Goal: Information Seeking & Learning: Learn about a topic

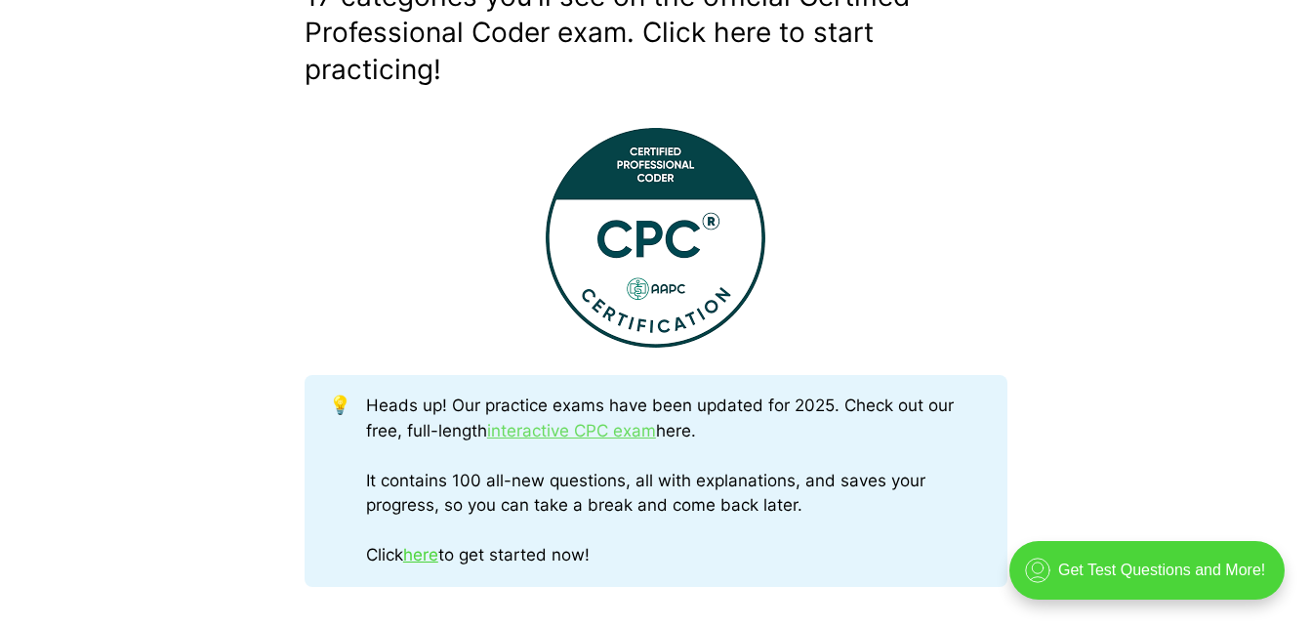
click at [533, 426] on link "interactive CPC exam" at bounding box center [571, 431] width 169 height 20
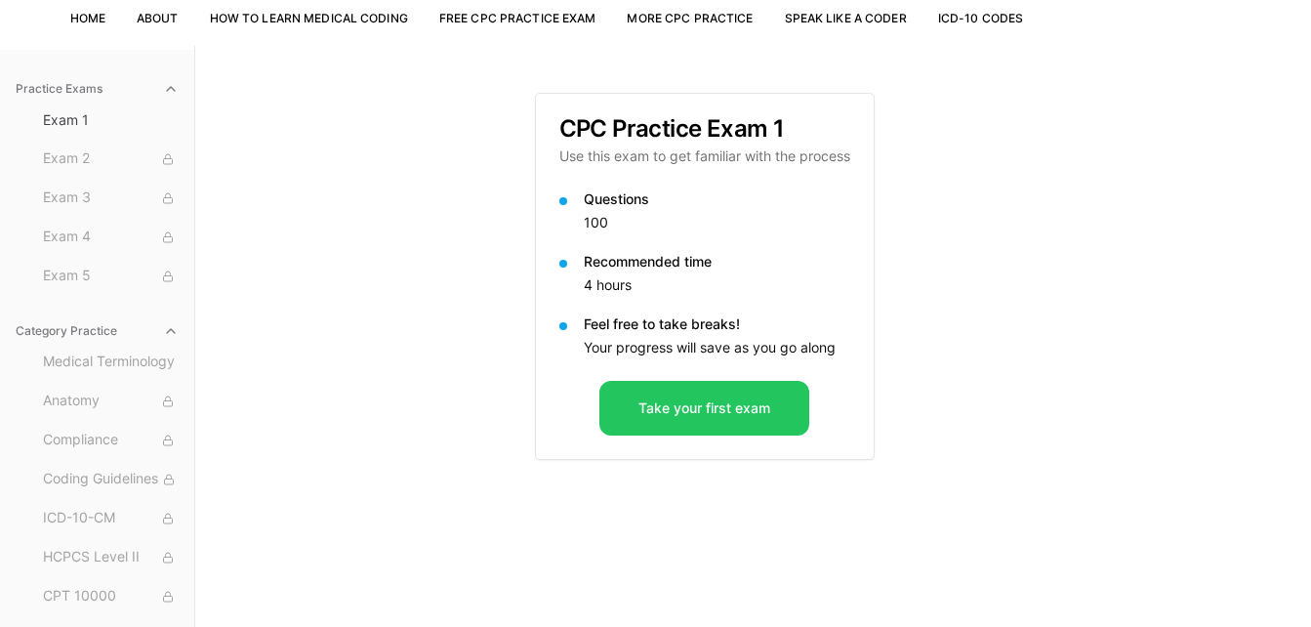
scroll to position [135, 0]
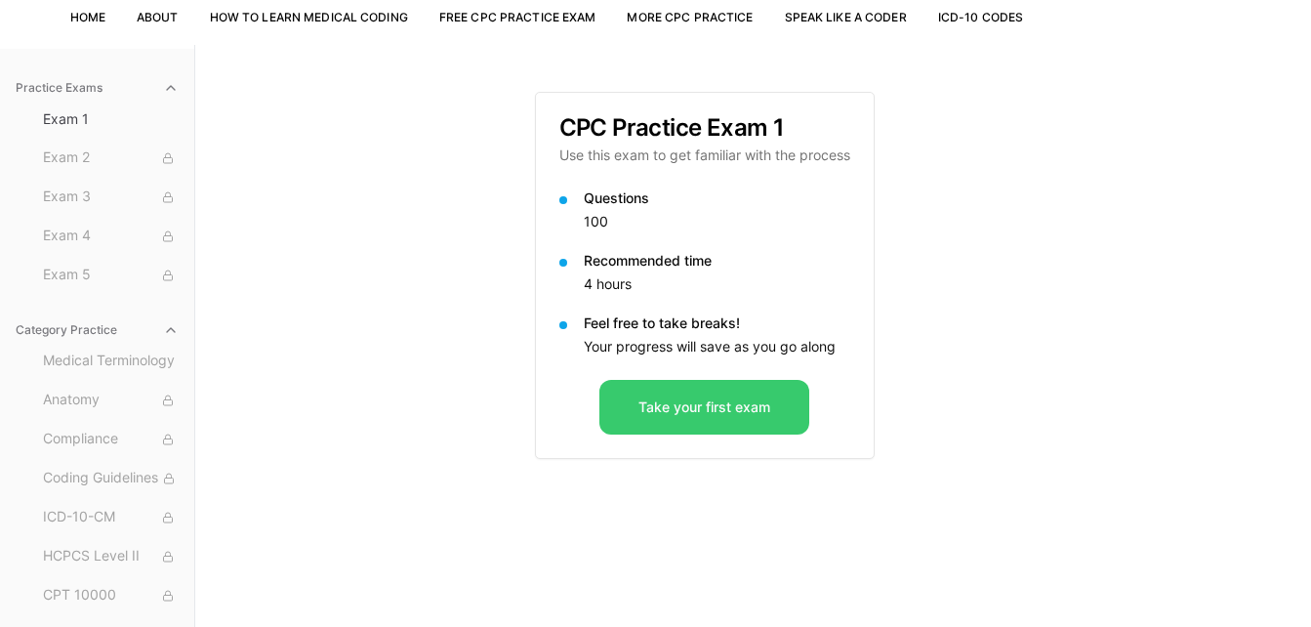
click at [683, 409] on button "Take your first exam" at bounding box center [705, 407] width 210 height 55
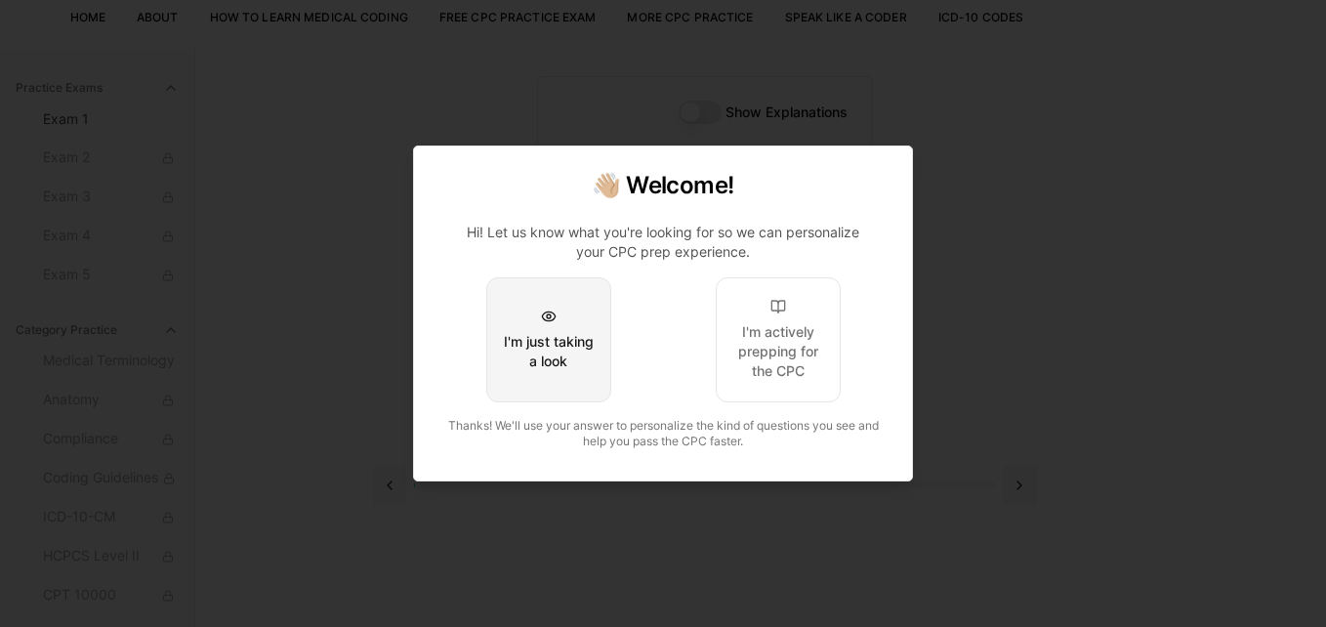
click at [536, 353] on div "I'm just taking a look" at bounding box center [549, 351] width 92 height 39
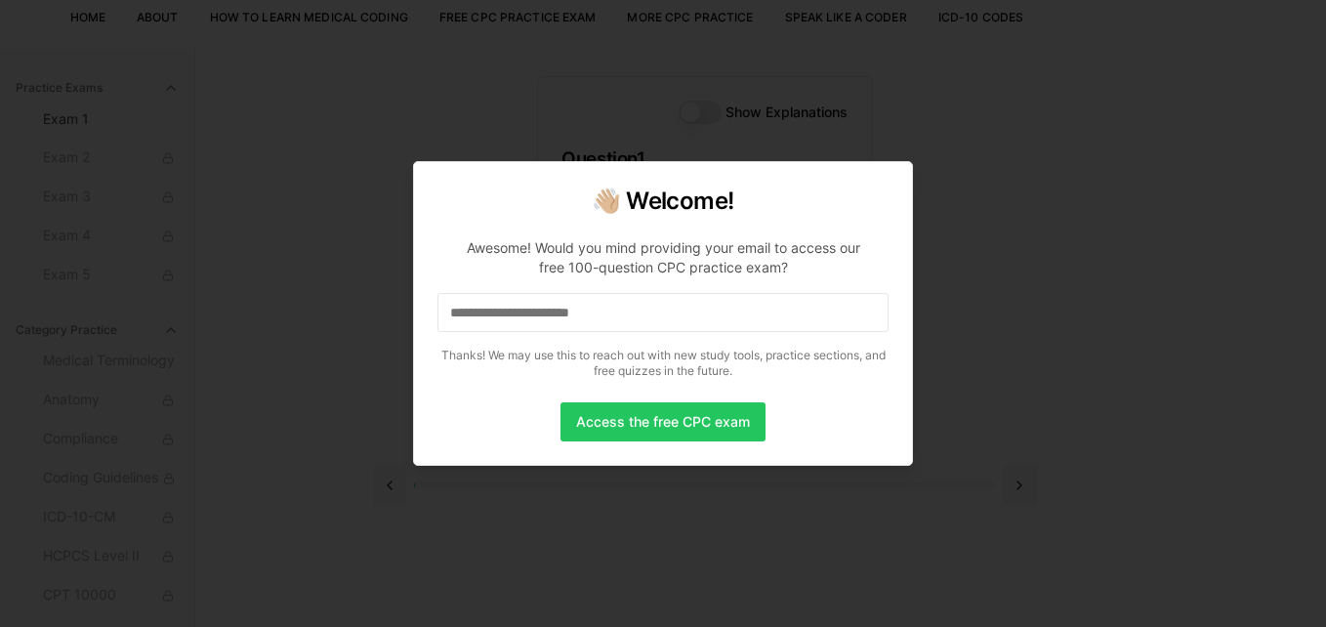
click at [498, 316] on input at bounding box center [662, 312] width 451 height 39
click at [644, 416] on button "Access the free CPC exam" at bounding box center [663, 421] width 205 height 39
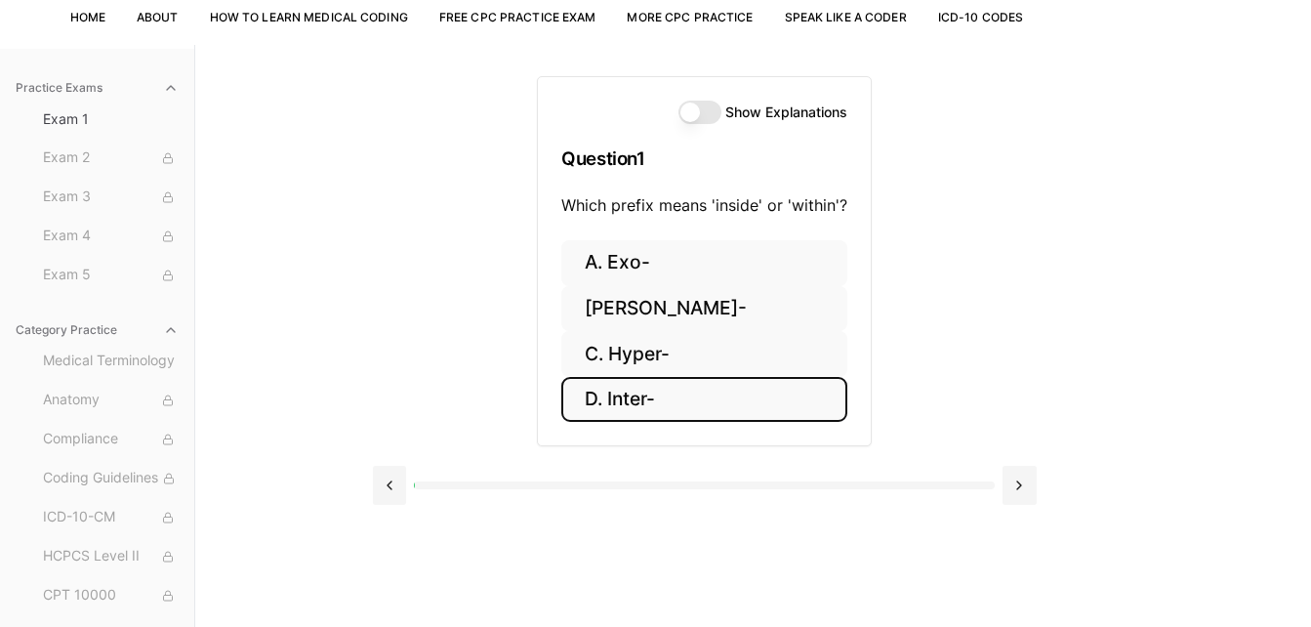
click at [644, 410] on button "D. Inter-" at bounding box center [704, 400] width 286 height 46
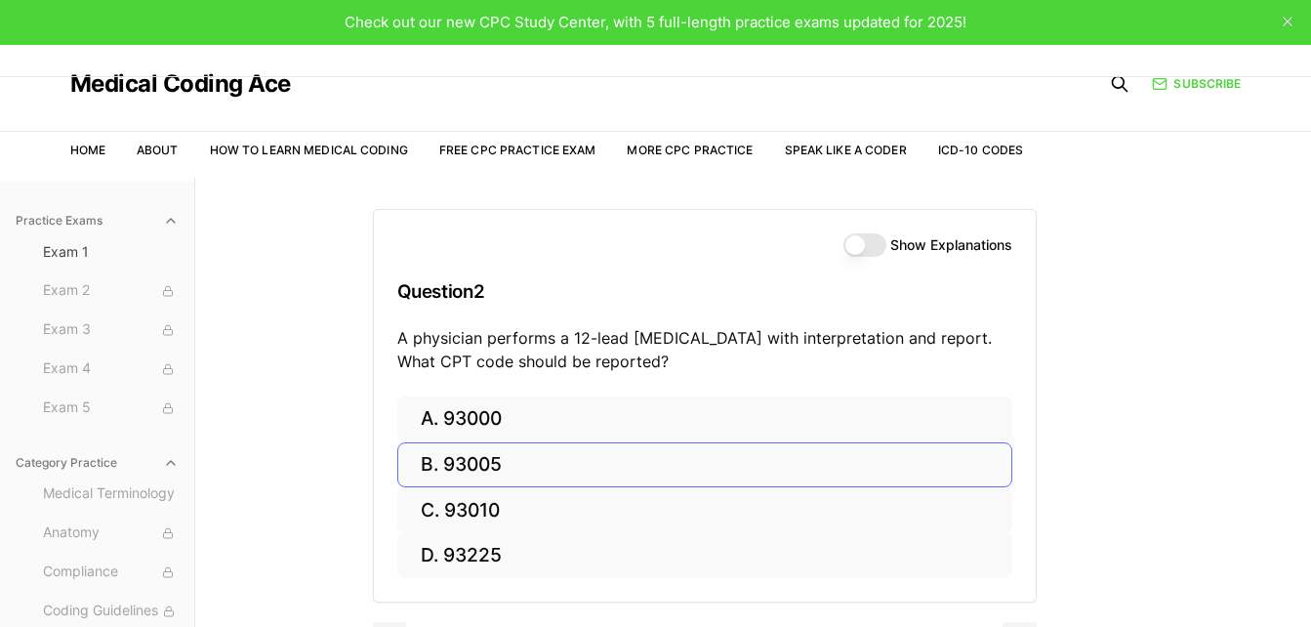
scroll to position [0, 0]
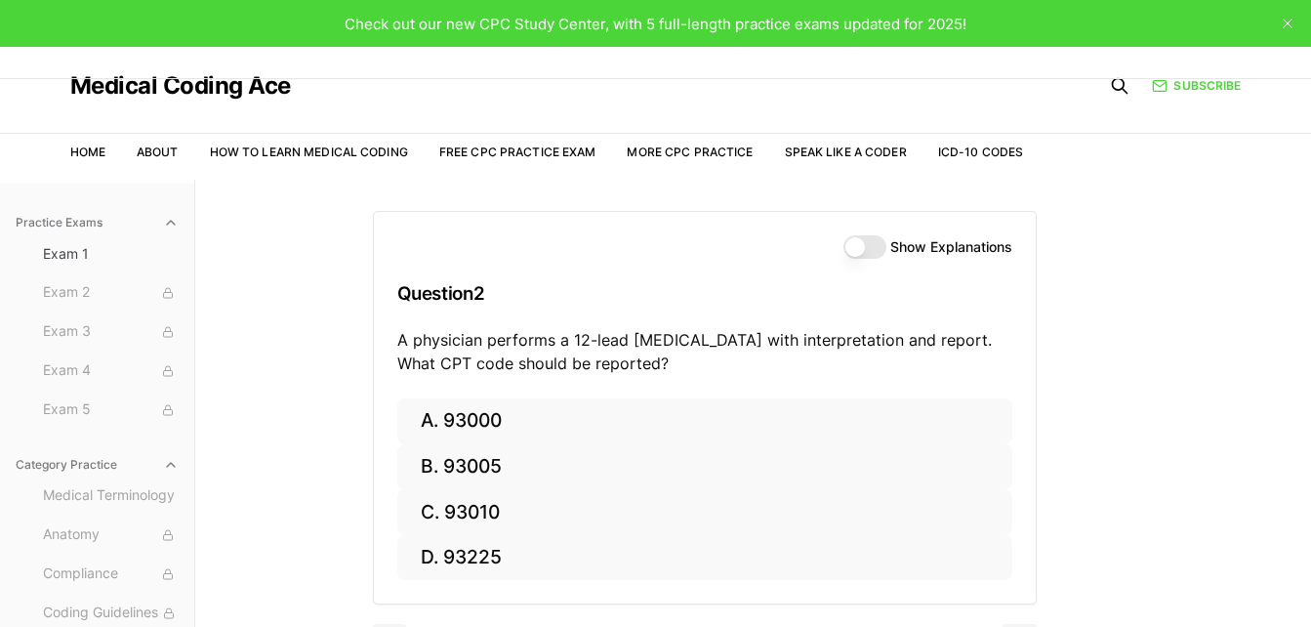
click at [857, 246] on button "Show Explanations" at bounding box center [865, 246] width 43 height 23
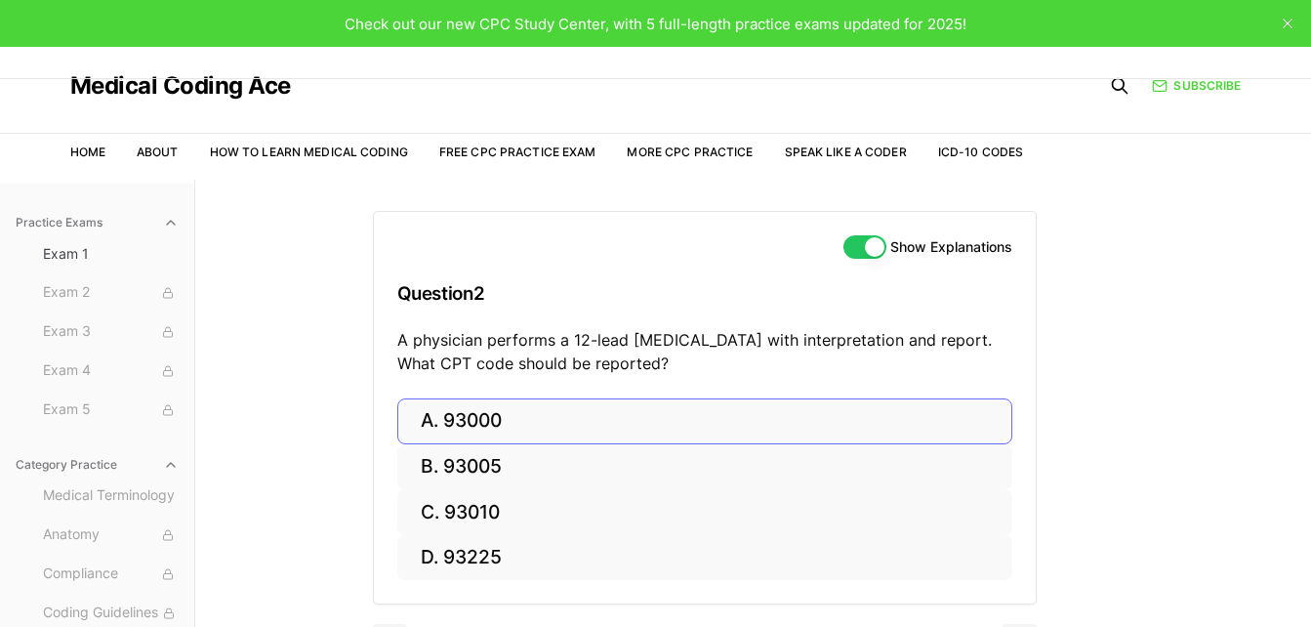
scroll to position [180, 0]
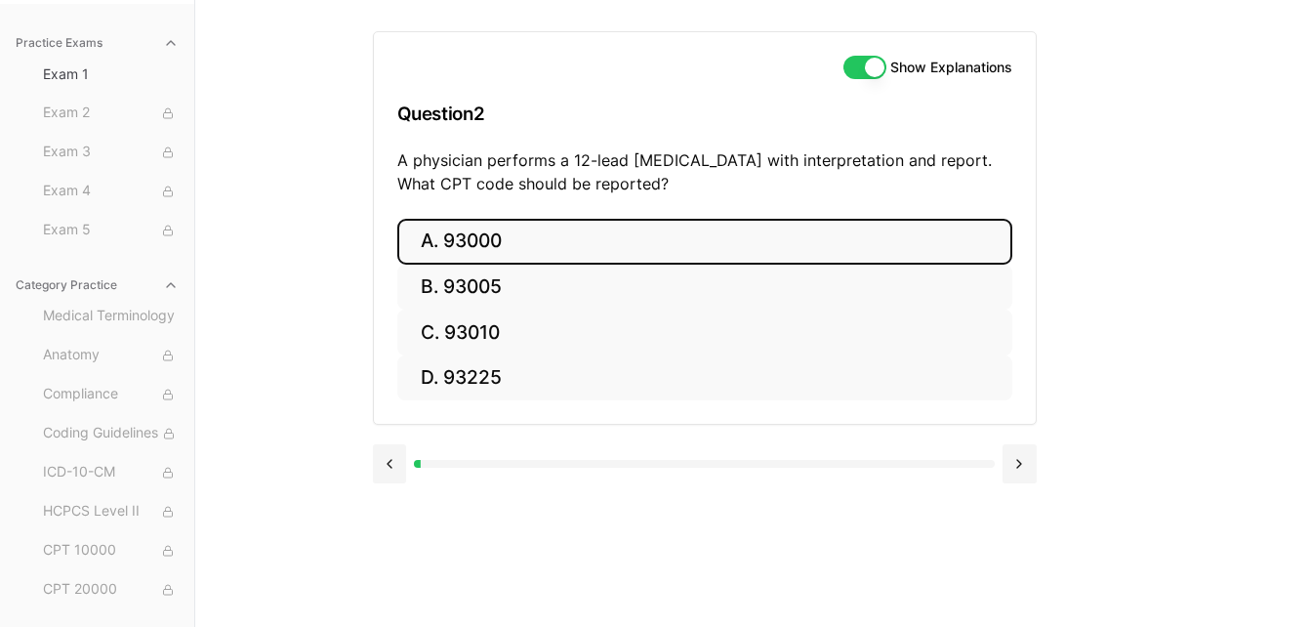
click at [553, 248] on button "A. 93000" at bounding box center [704, 242] width 615 height 46
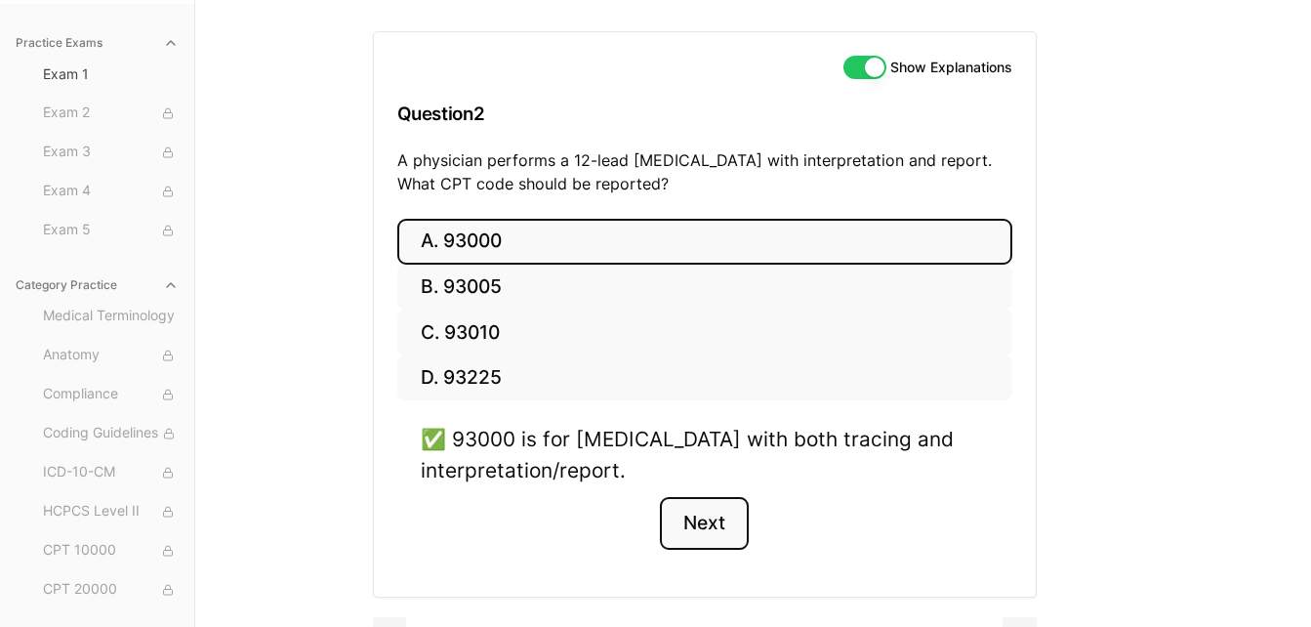
click at [673, 522] on button "Next" at bounding box center [704, 523] width 89 height 53
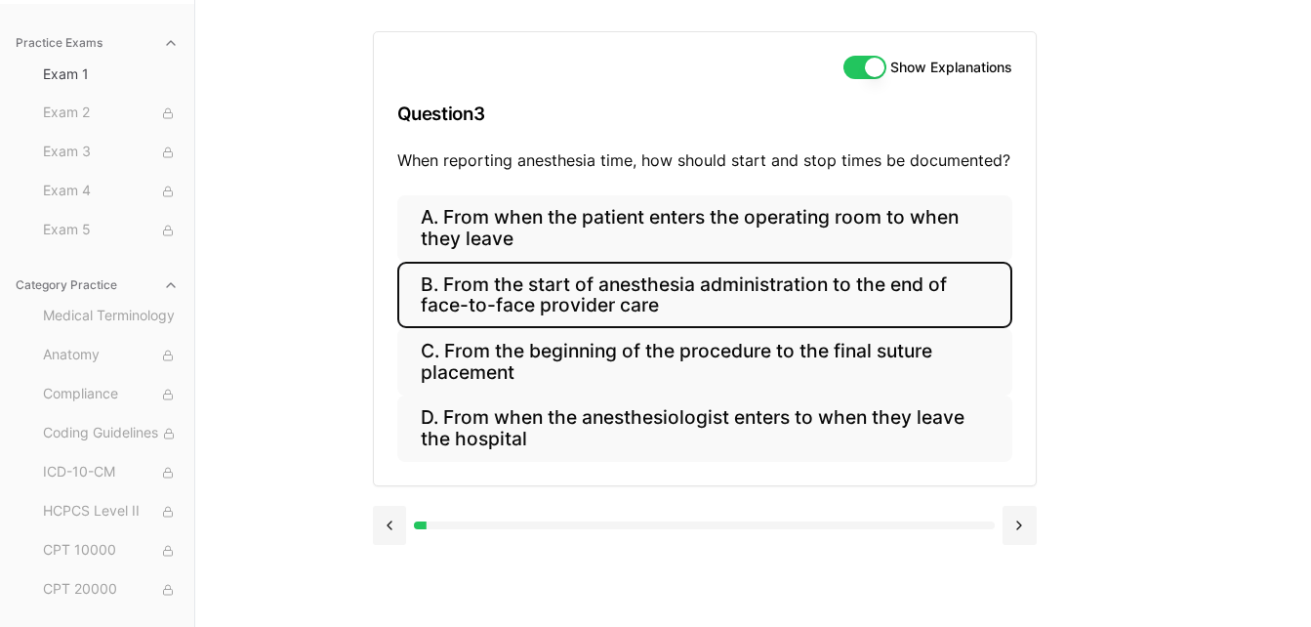
click at [614, 307] on button "B. From the start of anesthesia administration to the end of face-to-face provi…" at bounding box center [704, 295] width 615 height 66
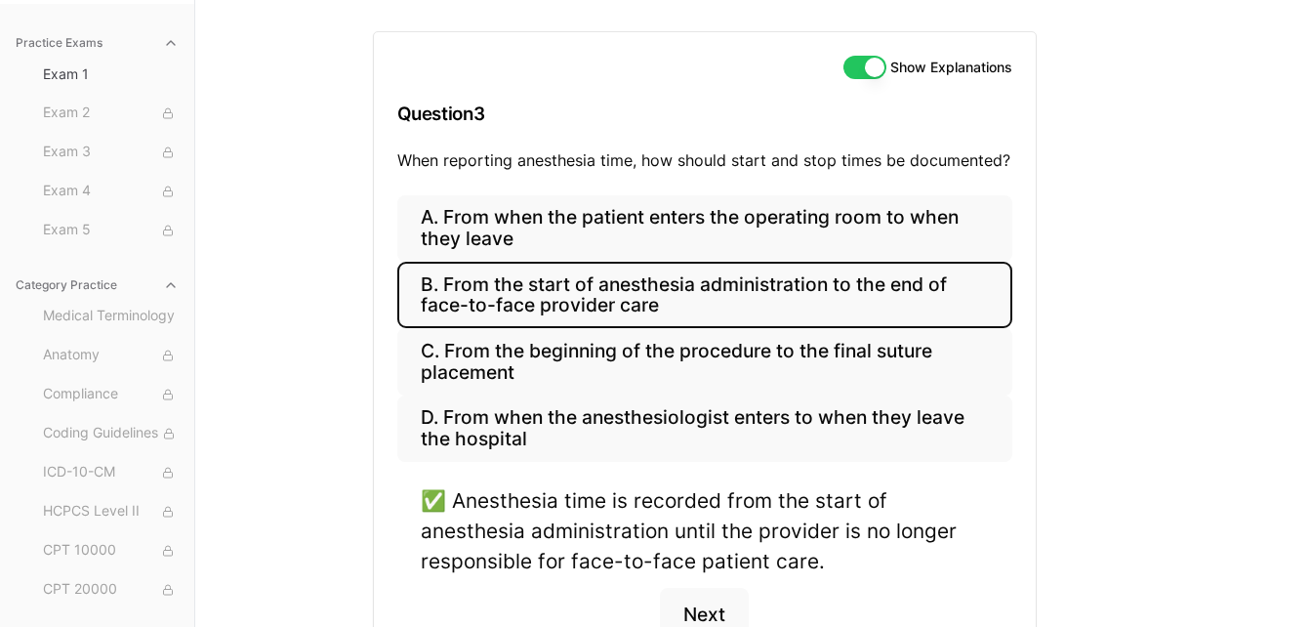
scroll to position [299, 0]
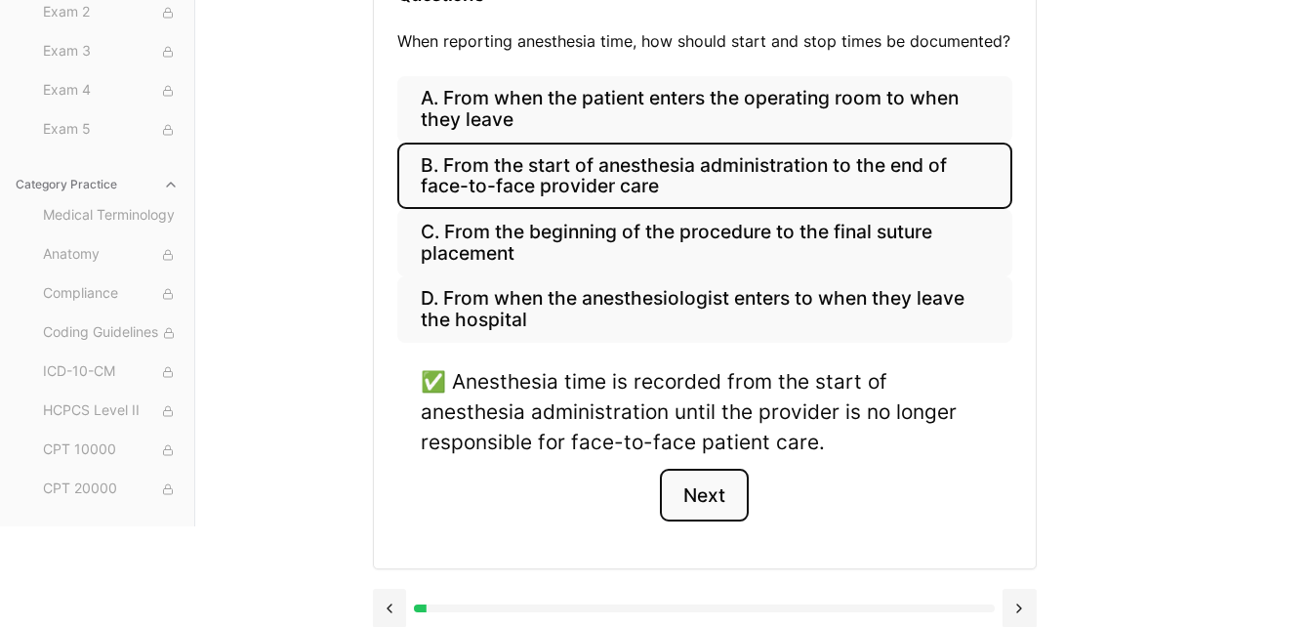
click at [698, 506] on button "Next" at bounding box center [704, 495] width 89 height 53
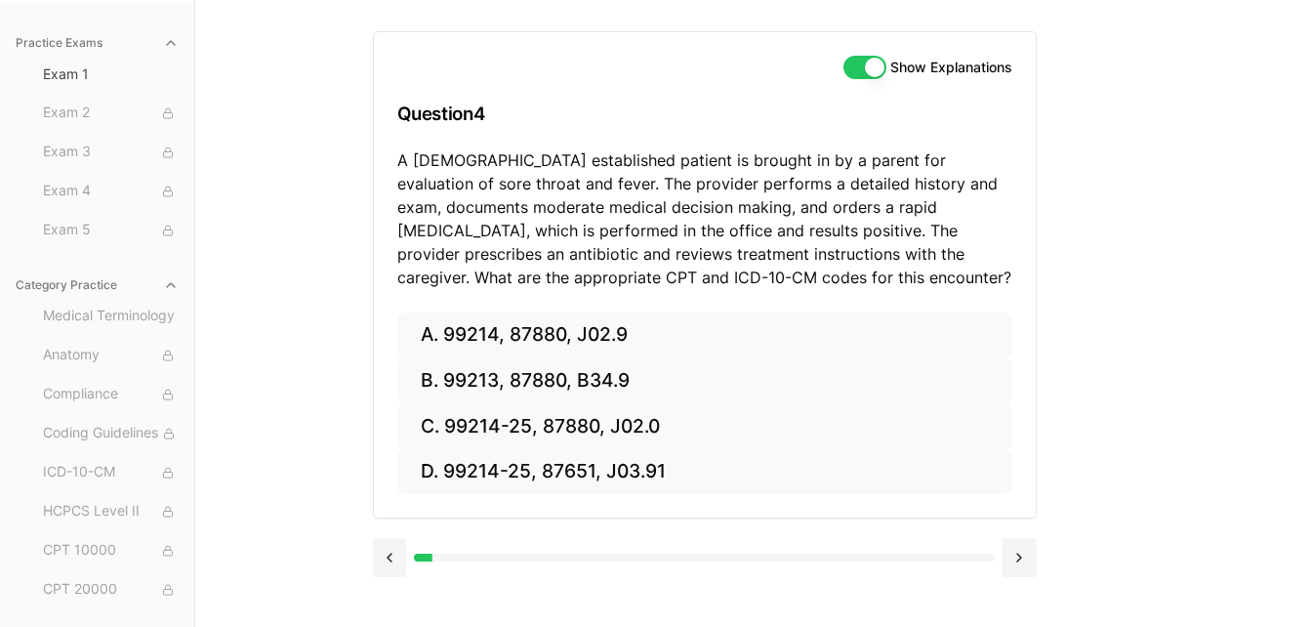
scroll to position [180, 0]
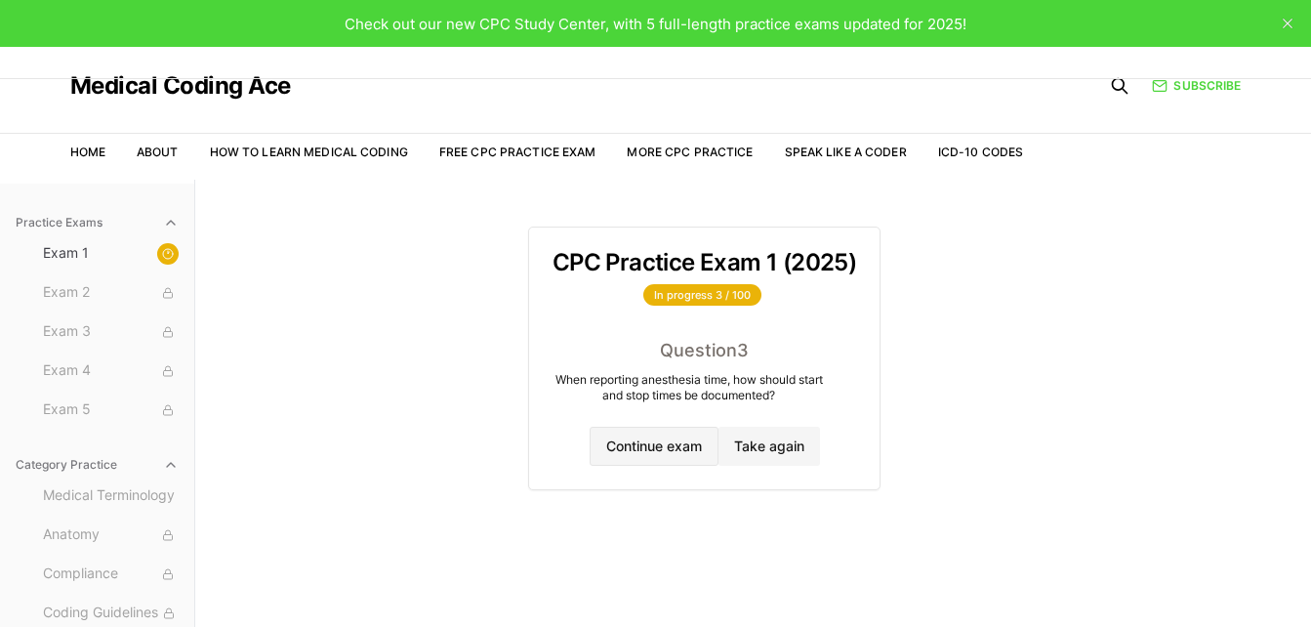
click at [650, 436] on button "Continue exam" at bounding box center [654, 446] width 129 height 39
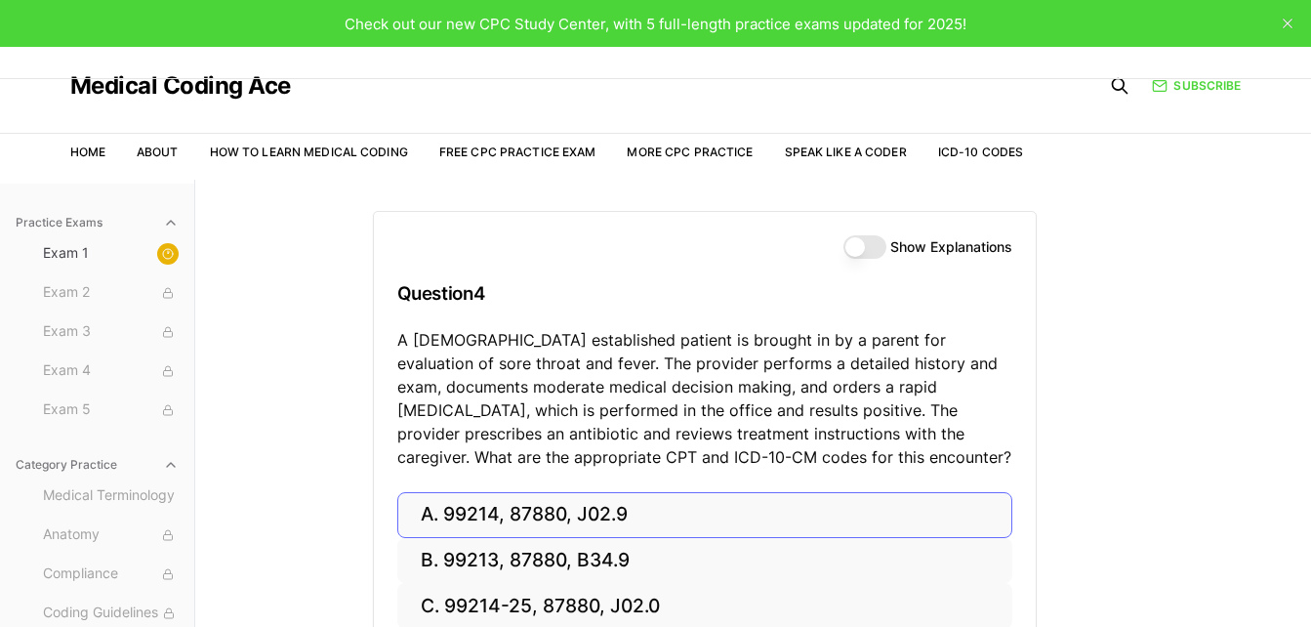
scroll to position [180, 0]
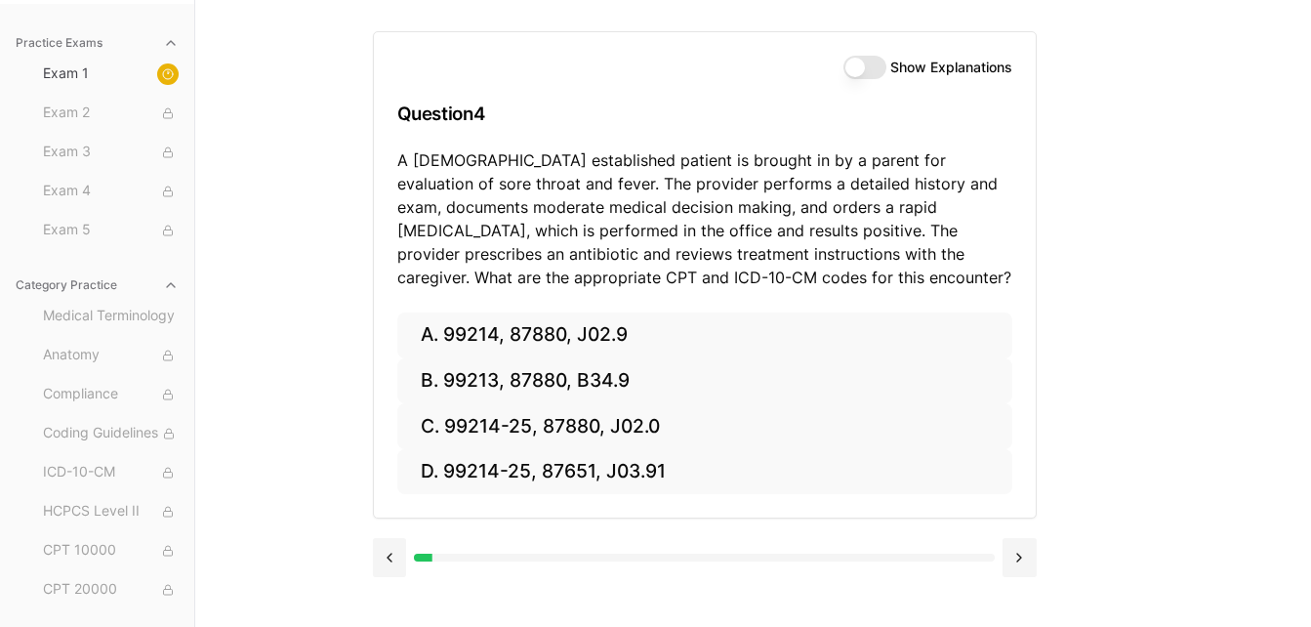
click at [804, 266] on p "A 6-year-old established patient is brought in by a parent for evaluation of so…" at bounding box center [704, 218] width 615 height 141
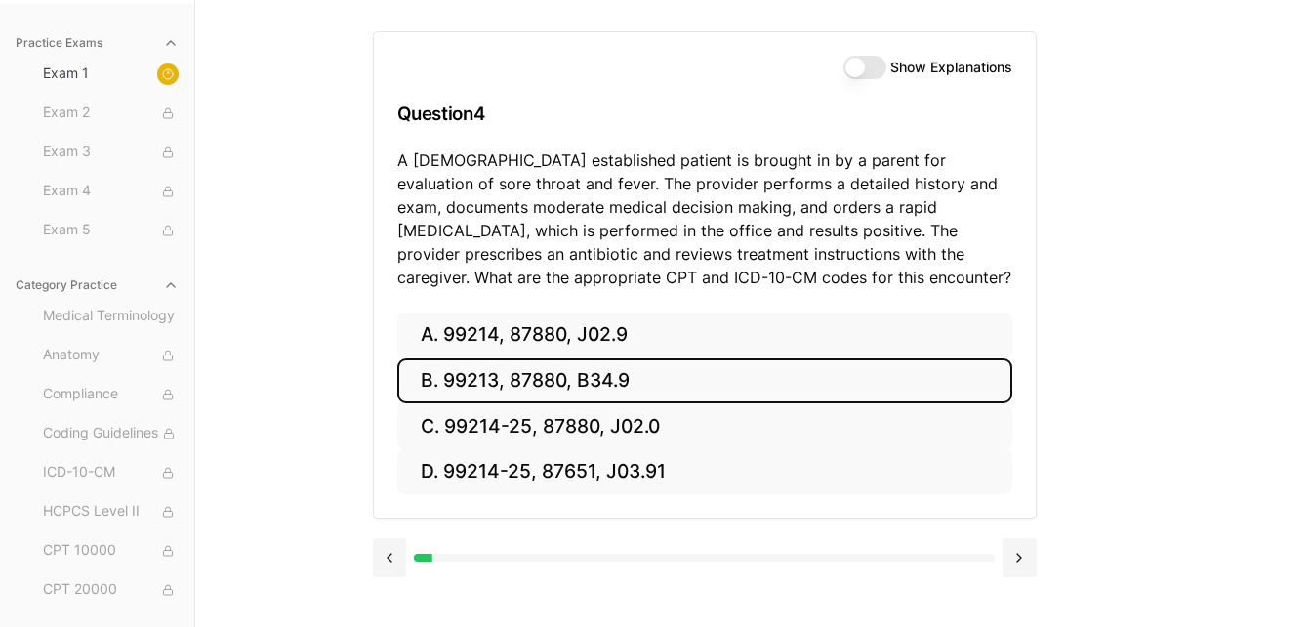
click at [661, 380] on button "B. 99213, 87880, B34.9" at bounding box center [704, 381] width 615 height 46
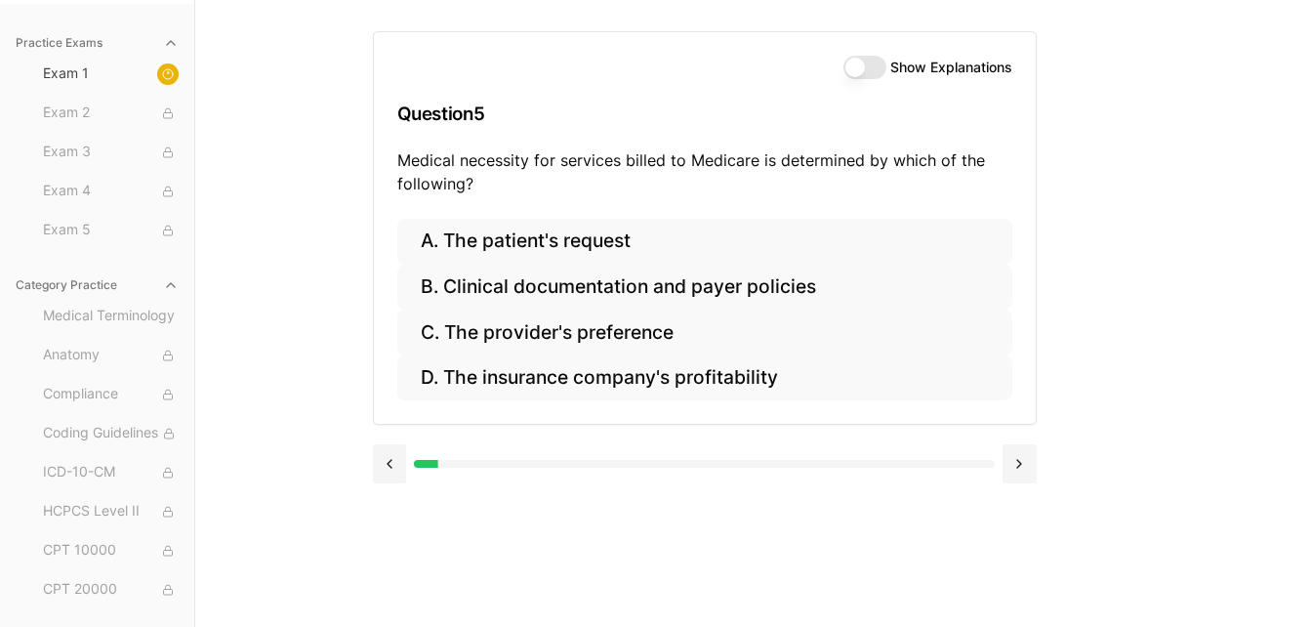
click at [858, 59] on button "Show Explanations" at bounding box center [865, 67] width 43 height 23
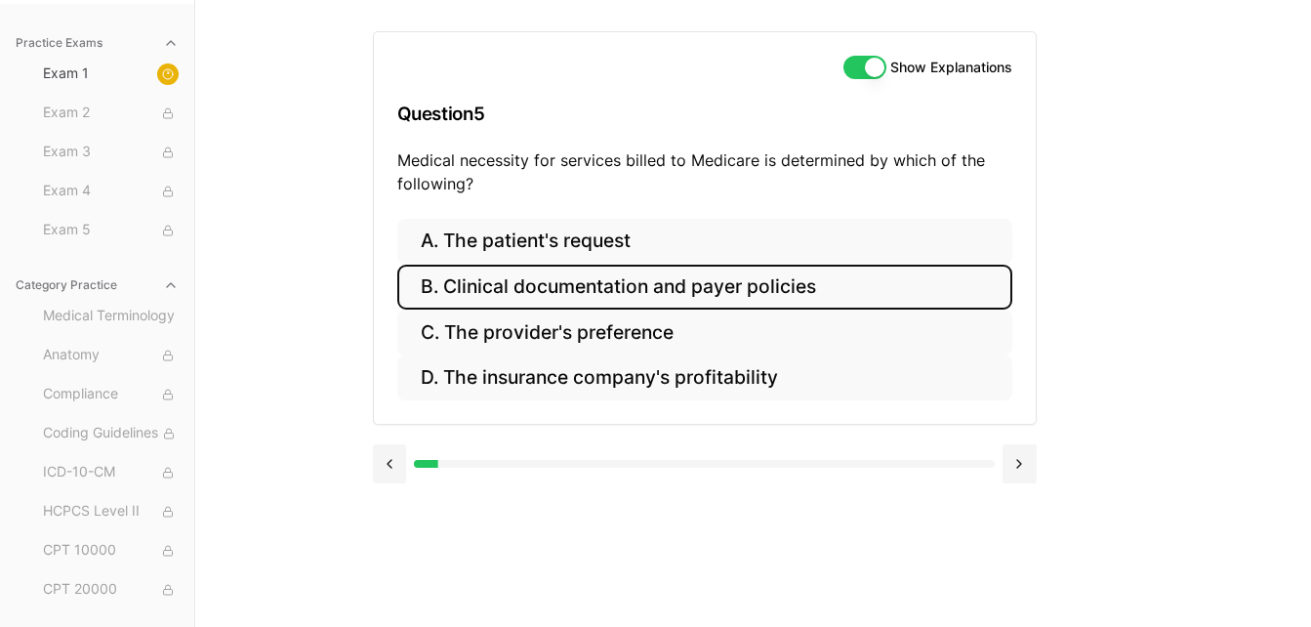
click at [597, 273] on button "B. Clinical documentation and payer policies" at bounding box center [704, 288] width 615 height 46
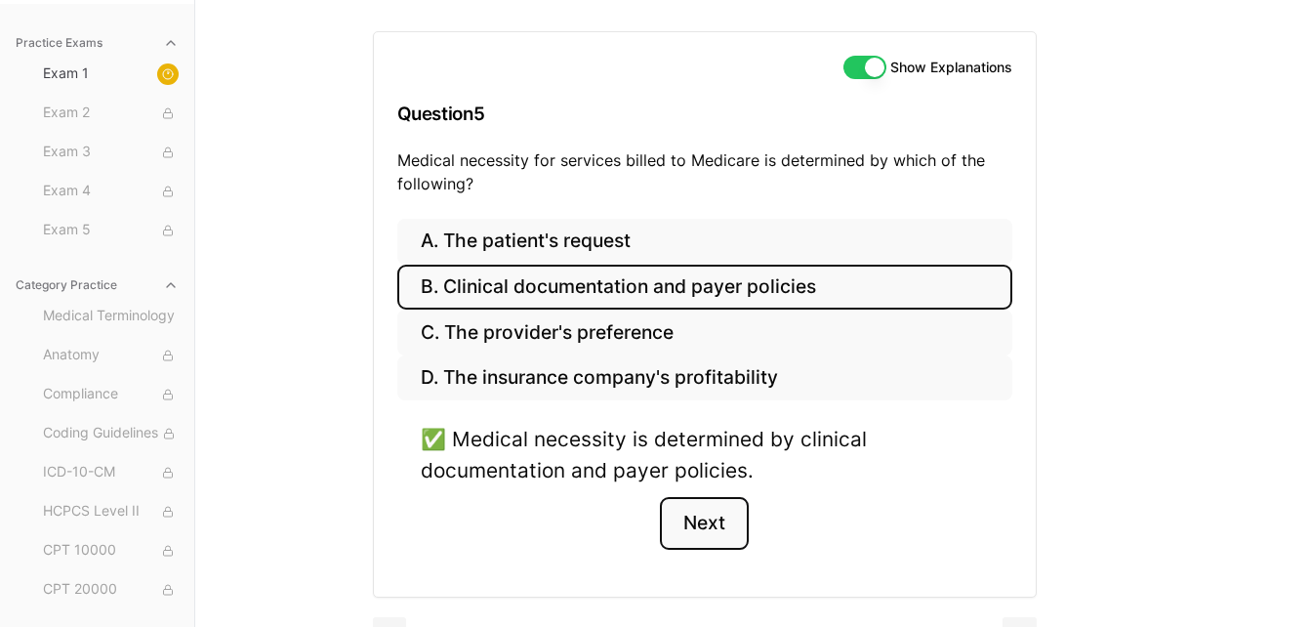
click at [703, 512] on button "Next" at bounding box center [704, 523] width 89 height 53
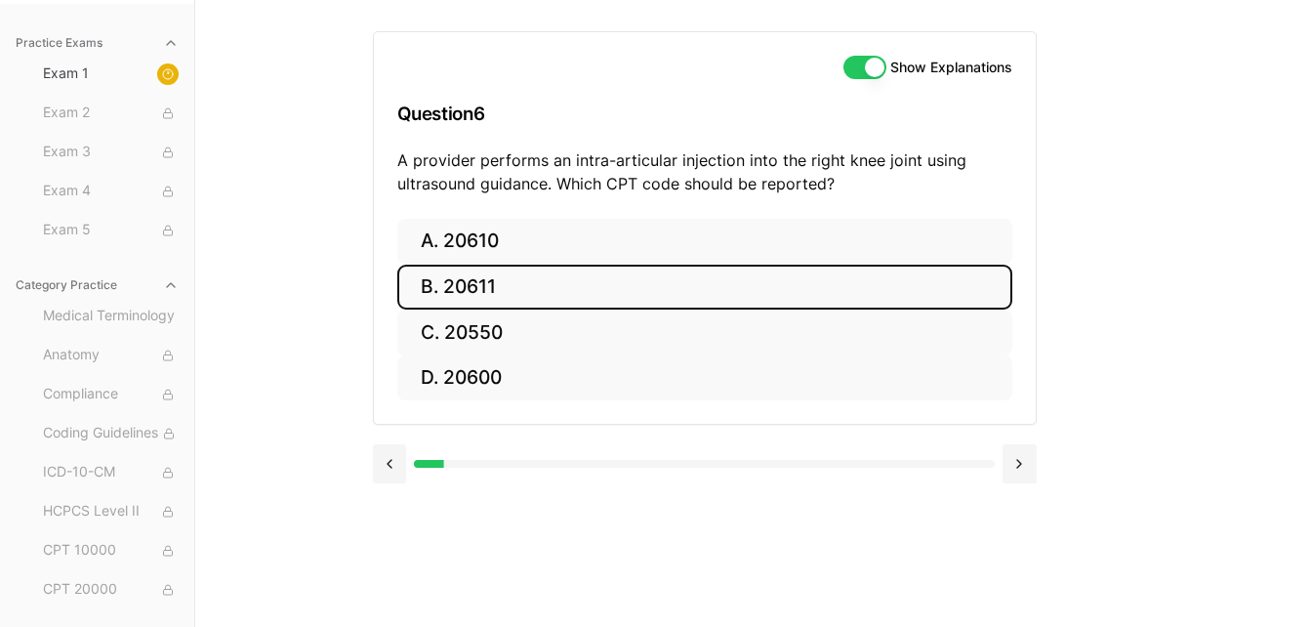
click at [479, 281] on button "B. 20611" at bounding box center [704, 288] width 615 height 46
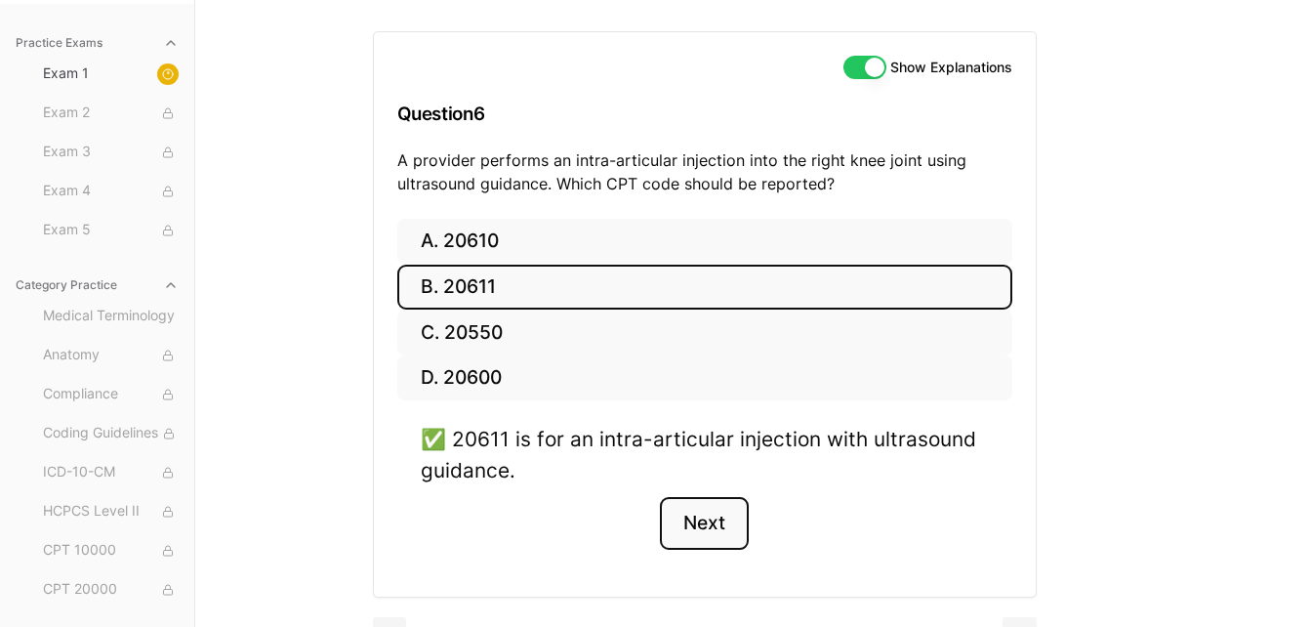
click at [691, 524] on button "Next" at bounding box center [704, 523] width 89 height 53
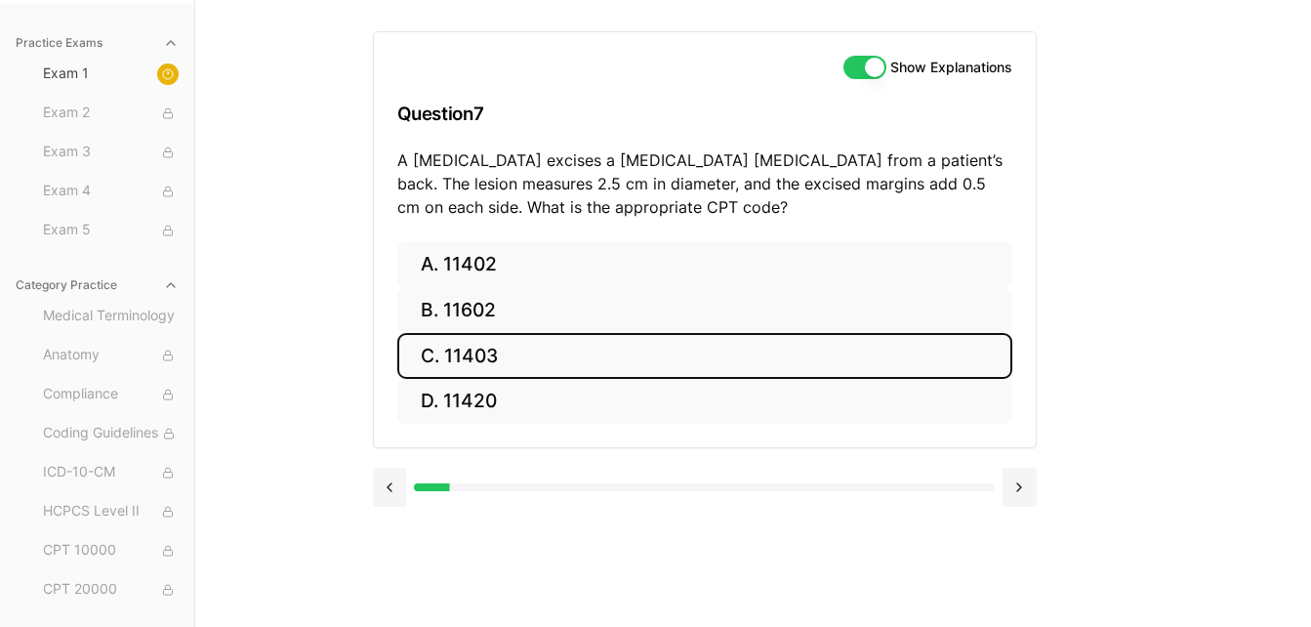
click at [519, 362] on button "C. 11403" at bounding box center [704, 356] width 615 height 46
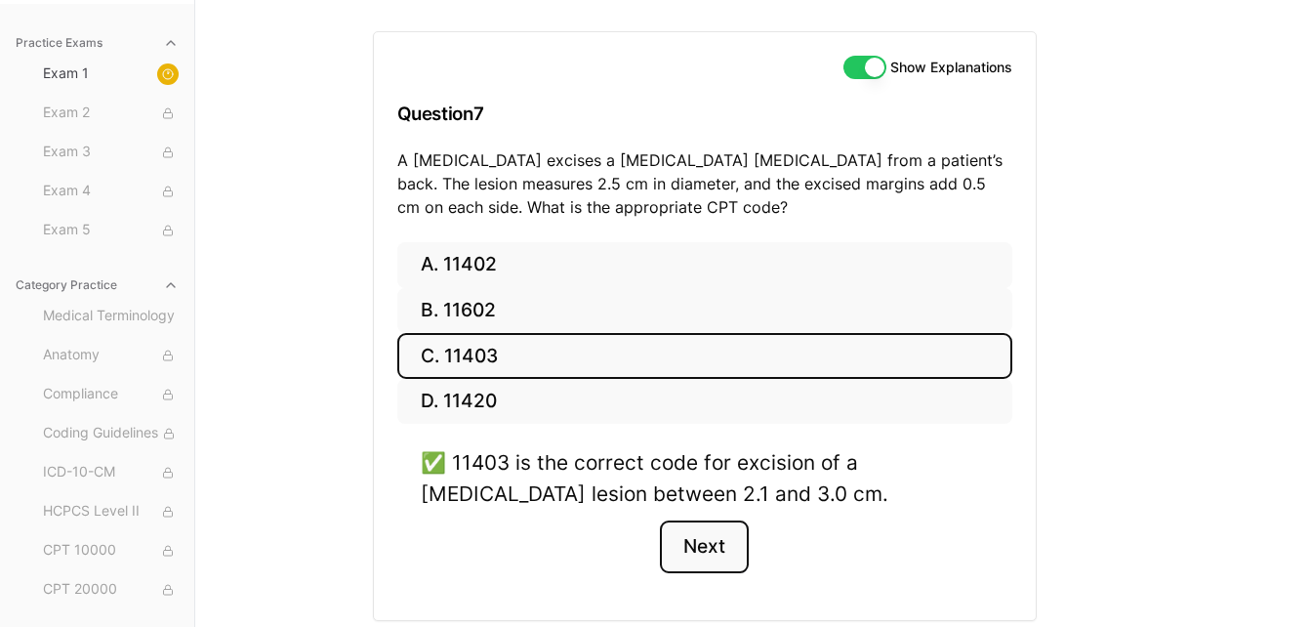
click at [696, 544] on button "Next" at bounding box center [704, 546] width 89 height 53
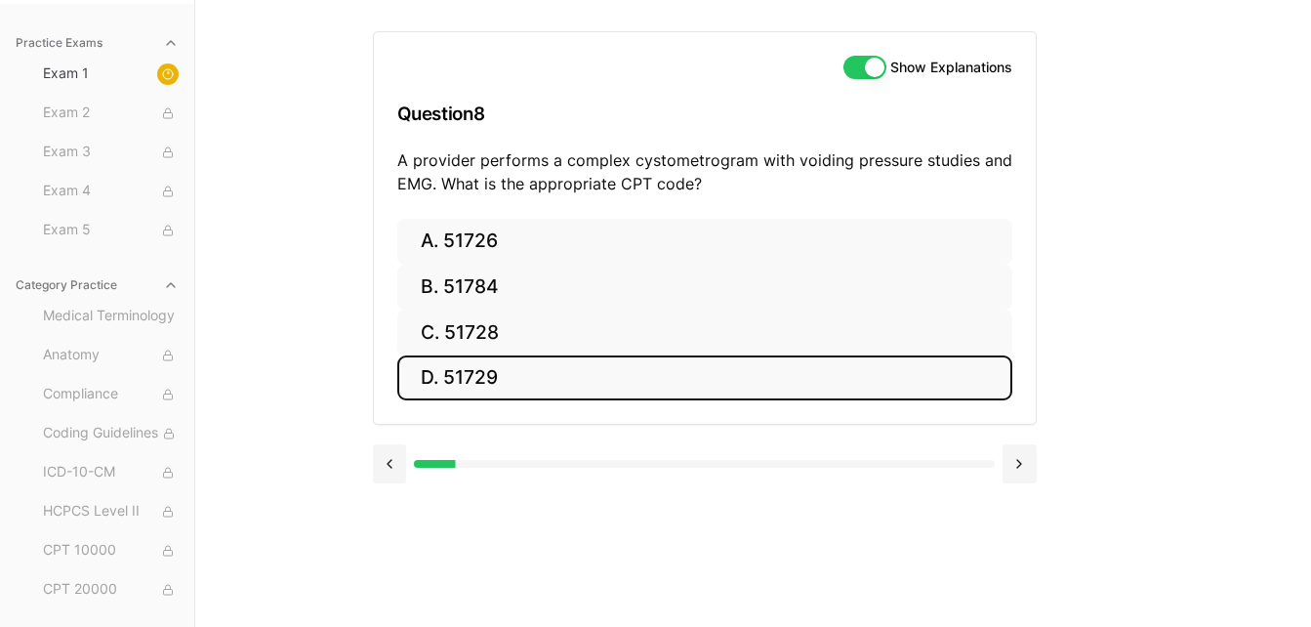
click at [474, 370] on button "D. 51729" at bounding box center [704, 378] width 615 height 46
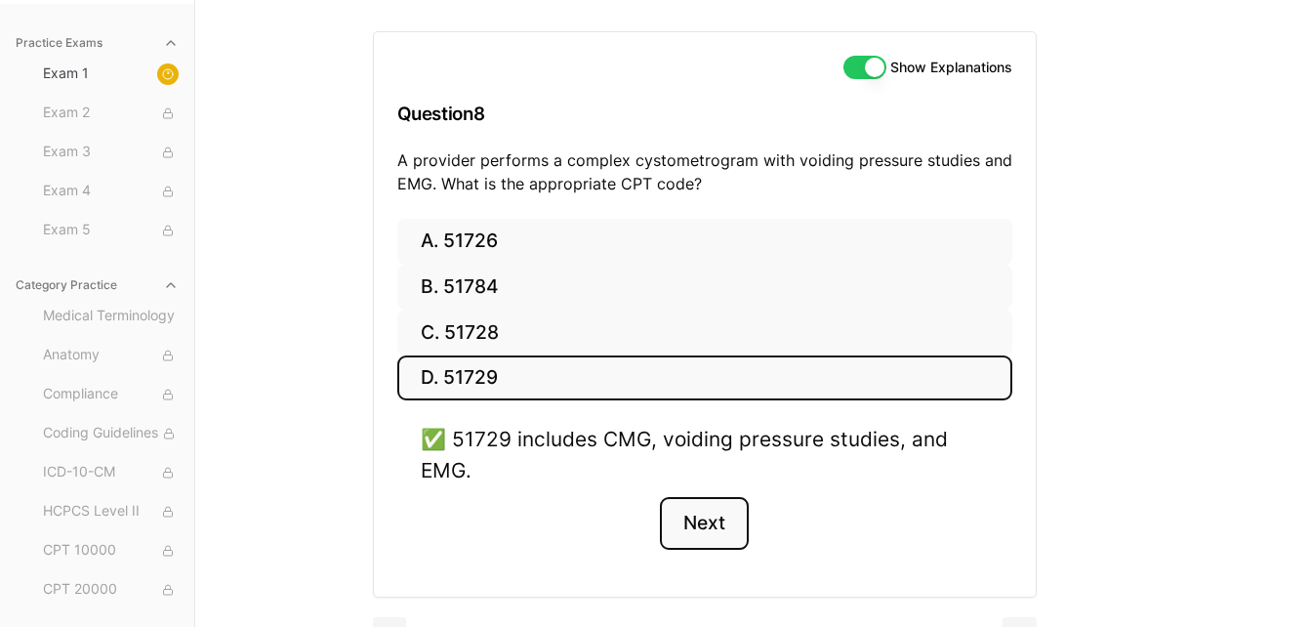
click at [721, 523] on button "Next" at bounding box center [704, 523] width 89 height 53
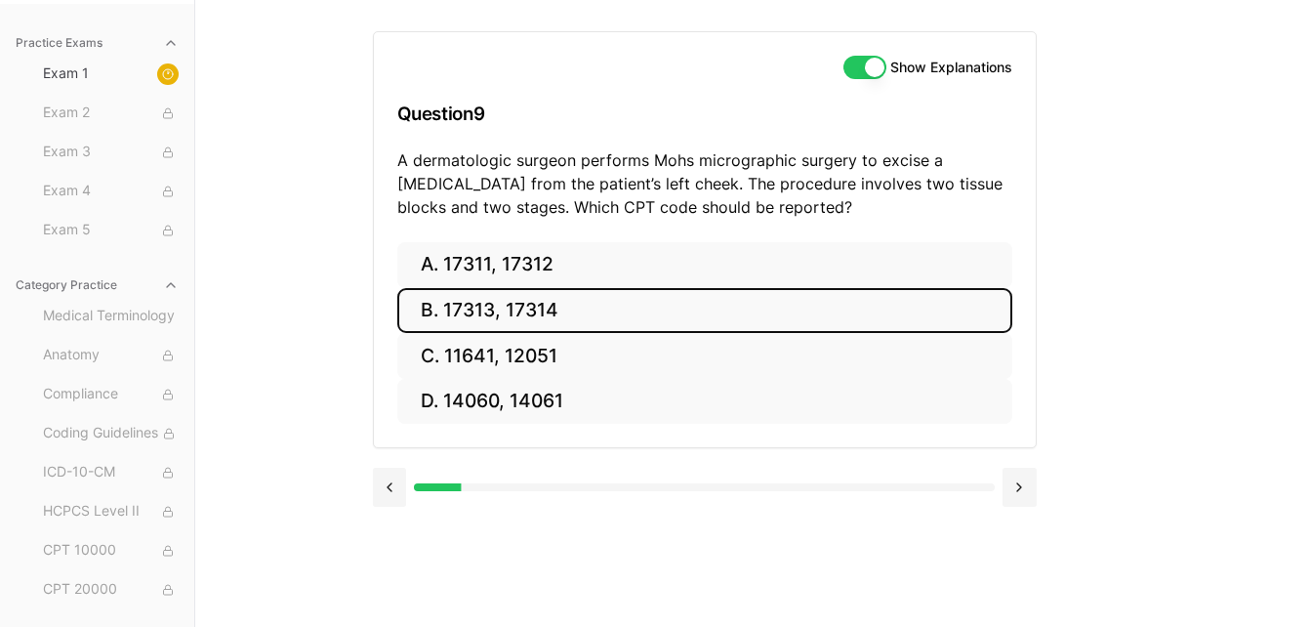
click at [521, 311] on button "B. 17313, 17314" at bounding box center [704, 311] width 615 height 46
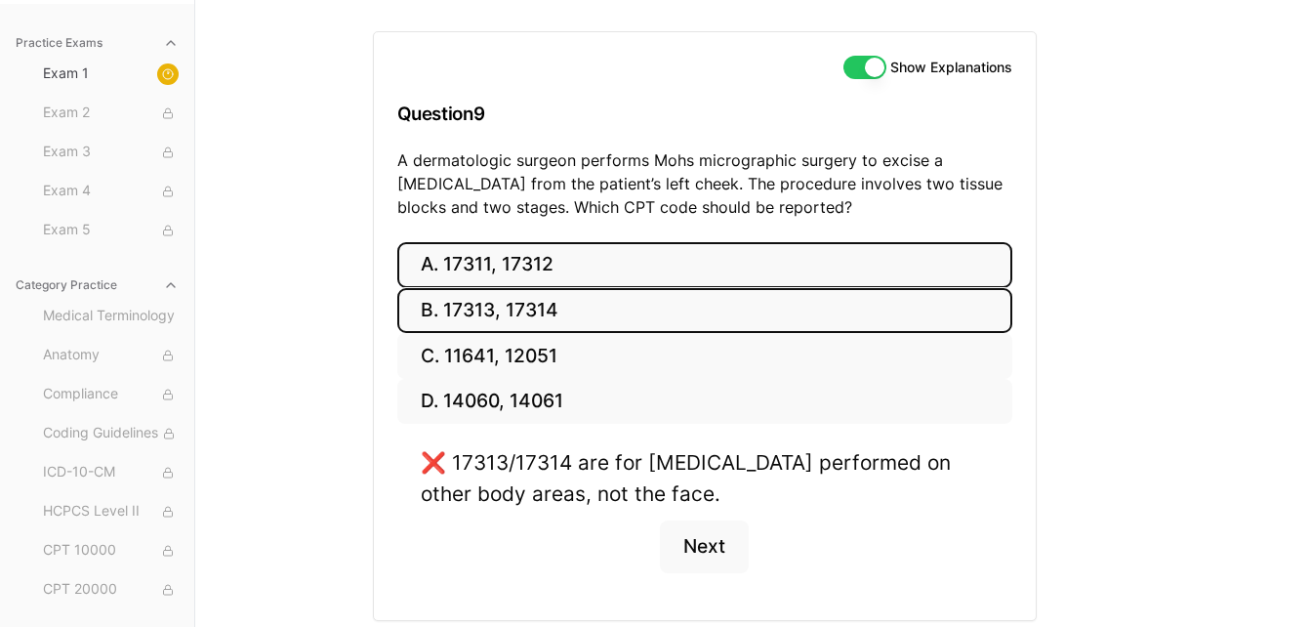
click at [507, 276] on button "A. 17311, 17312" at bounding box center [704, 265] width 615 height 46
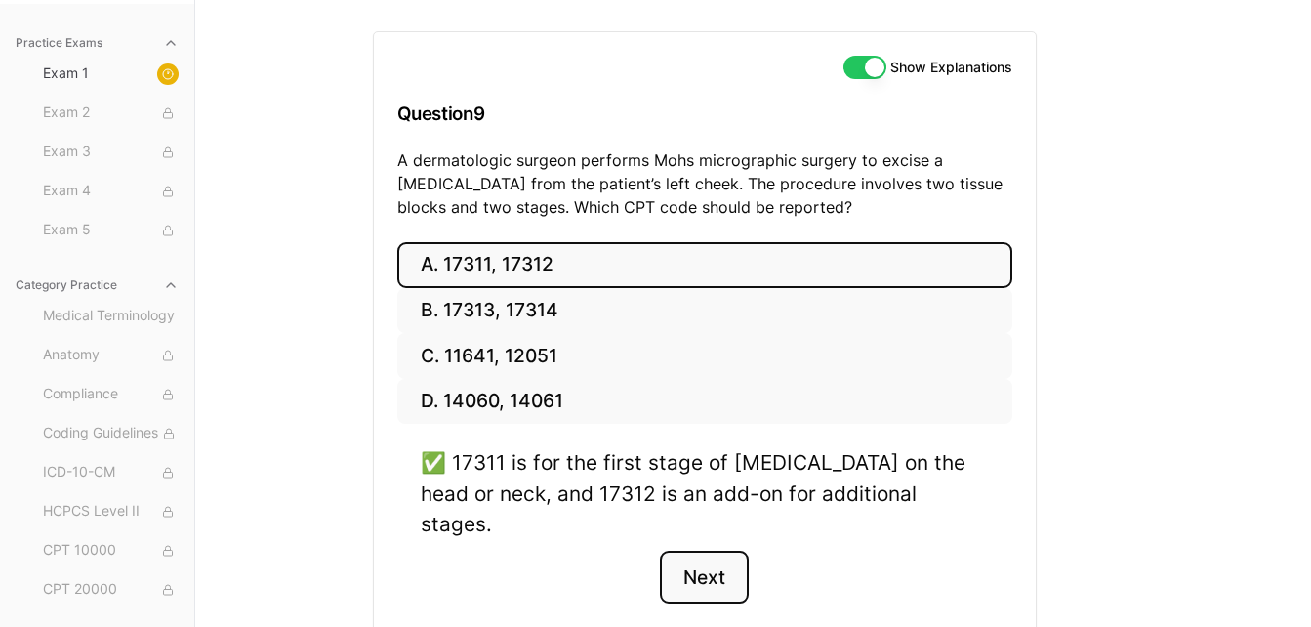
click at [693, 551] on button "Next" at bounding box center [704, 577] width 89 height 53
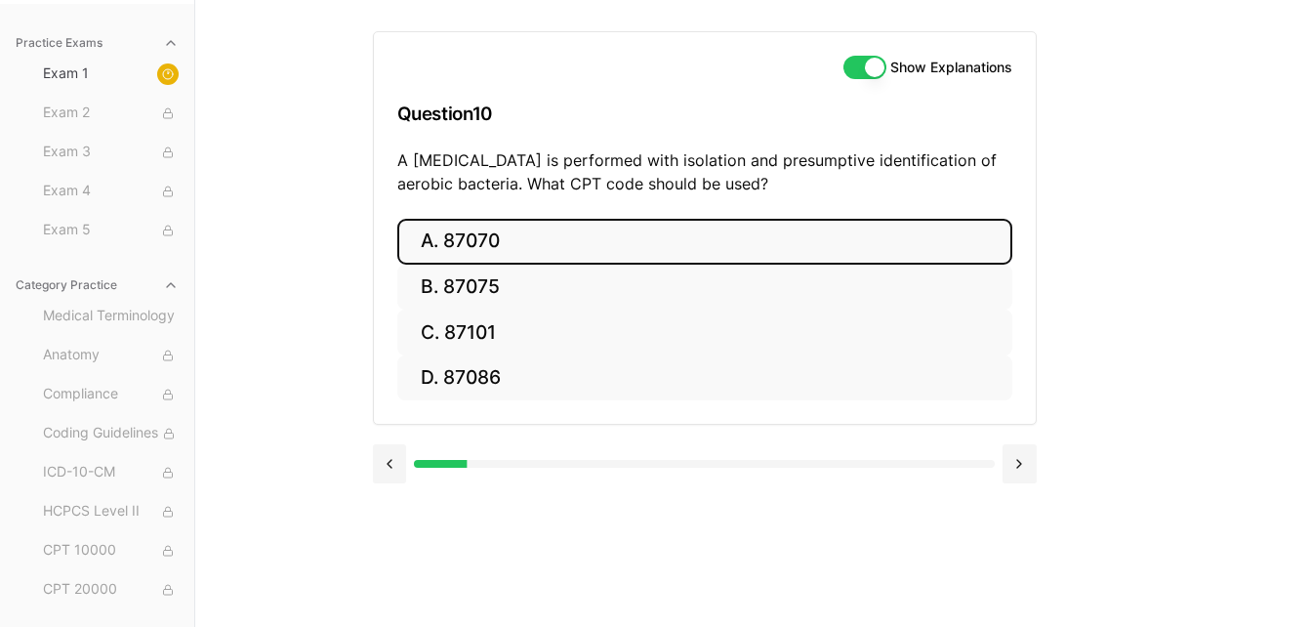
click at [489, 228] on button "A. 87070" at bounding box center [704, 242] width 615 height 46
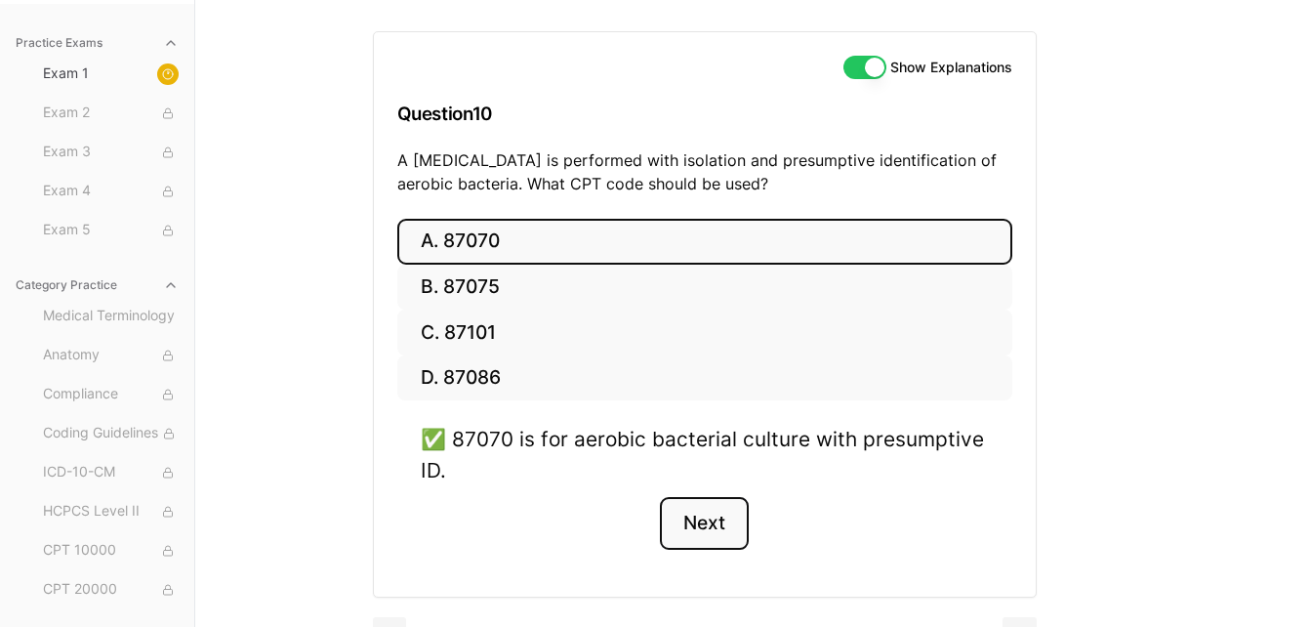
click at [701, 519] on button "Next" at bounding box center [704, 523] width 89 height 53
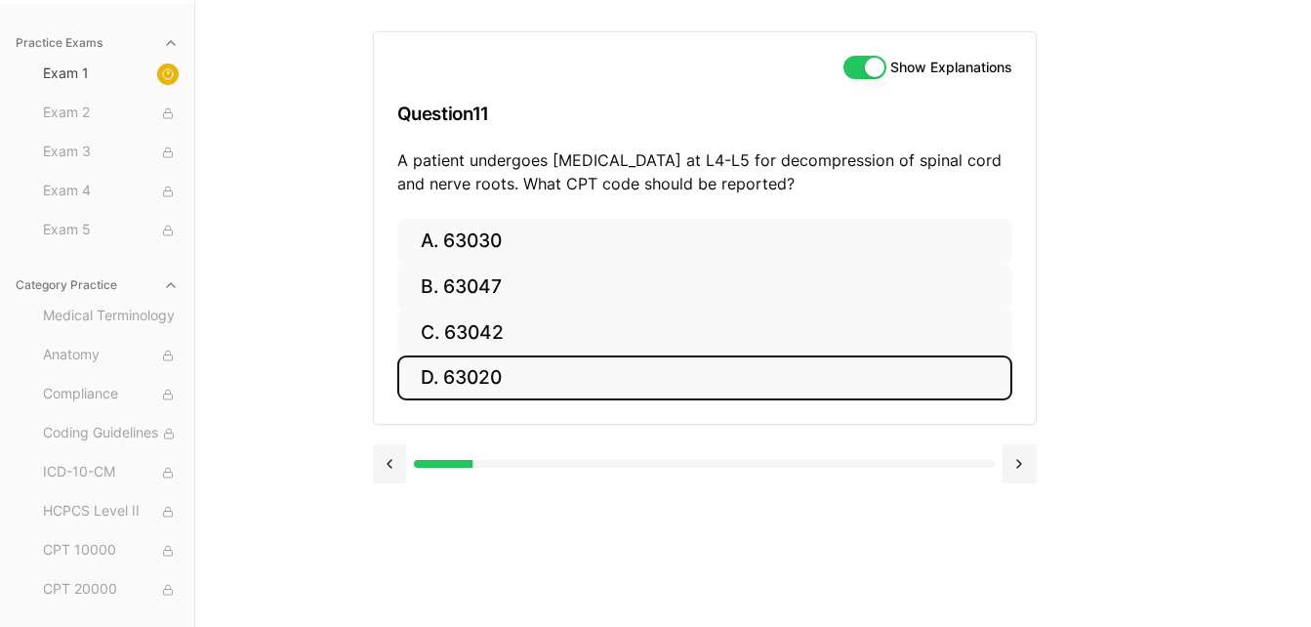
click at [508, 379] on button "D. 63020" at bounding box center [704, 378] width 615 height 46
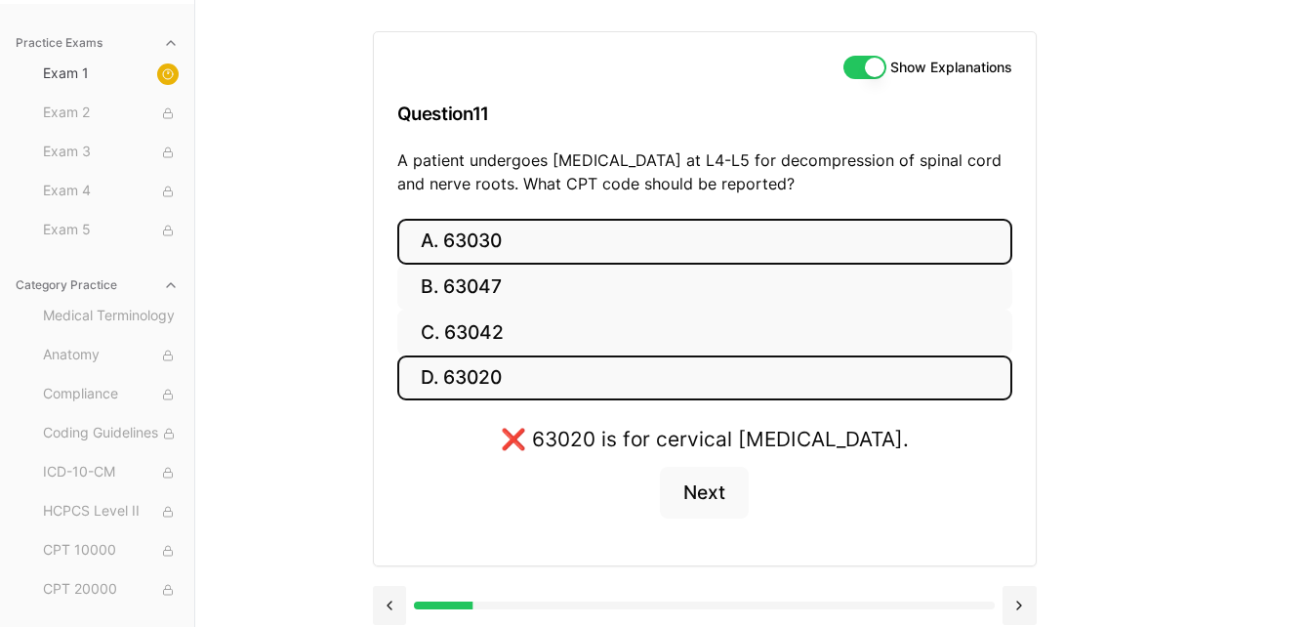
click at [504, 258] on button "A. 63030" at bounding box center [704, 242] width 615 height 46
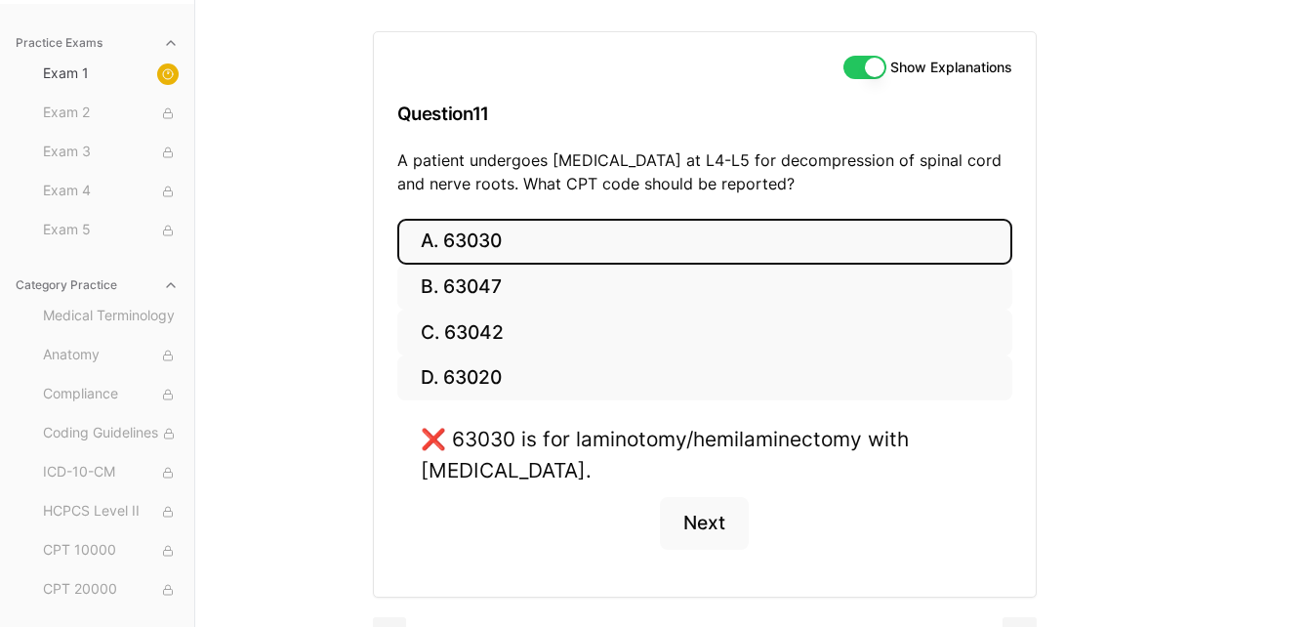
click at [504, 258] on button "A. 63030" at bounding box center [704, 242] width 615 height 46
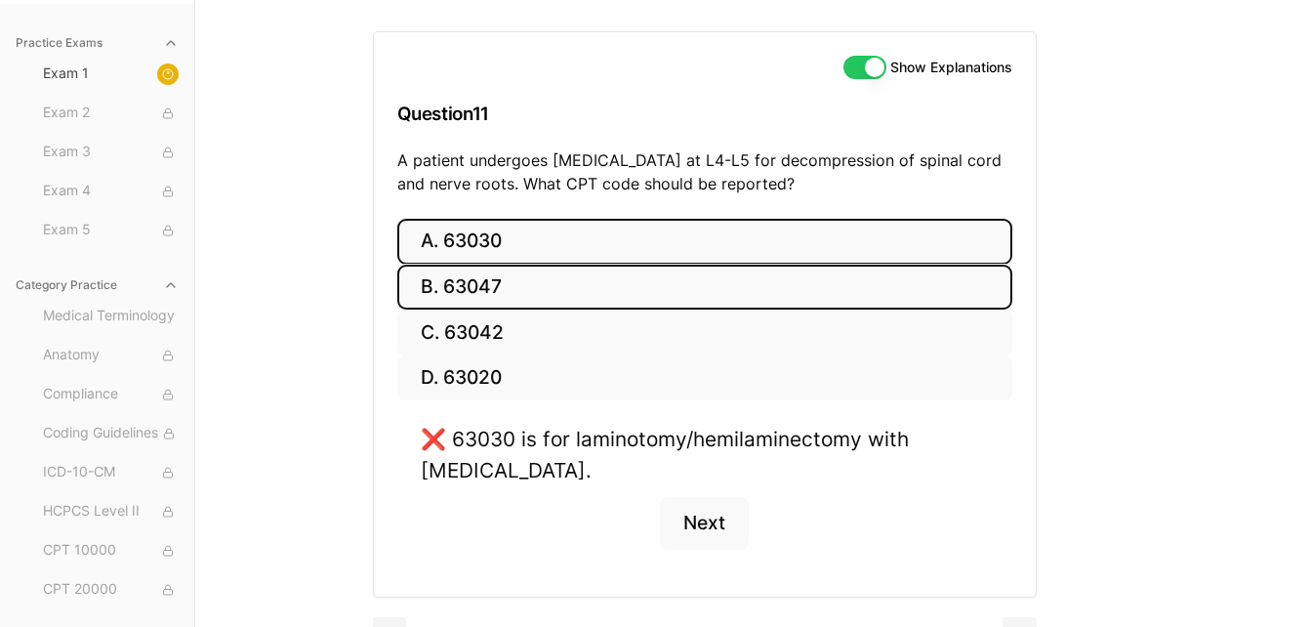
click at [482, 287] on button "B. 63047" at bounding box center [704, 288] width 615 height 46
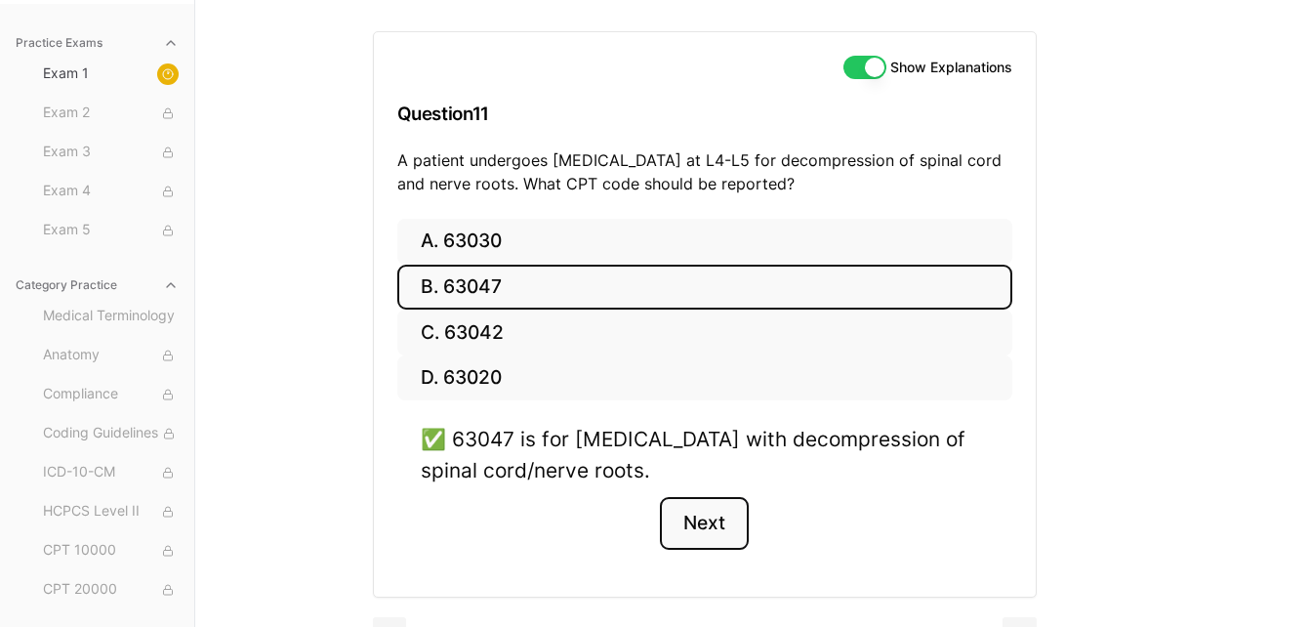
click at [704, 521] on button "Next" at bounding box center [704, 523] width 89 height 53
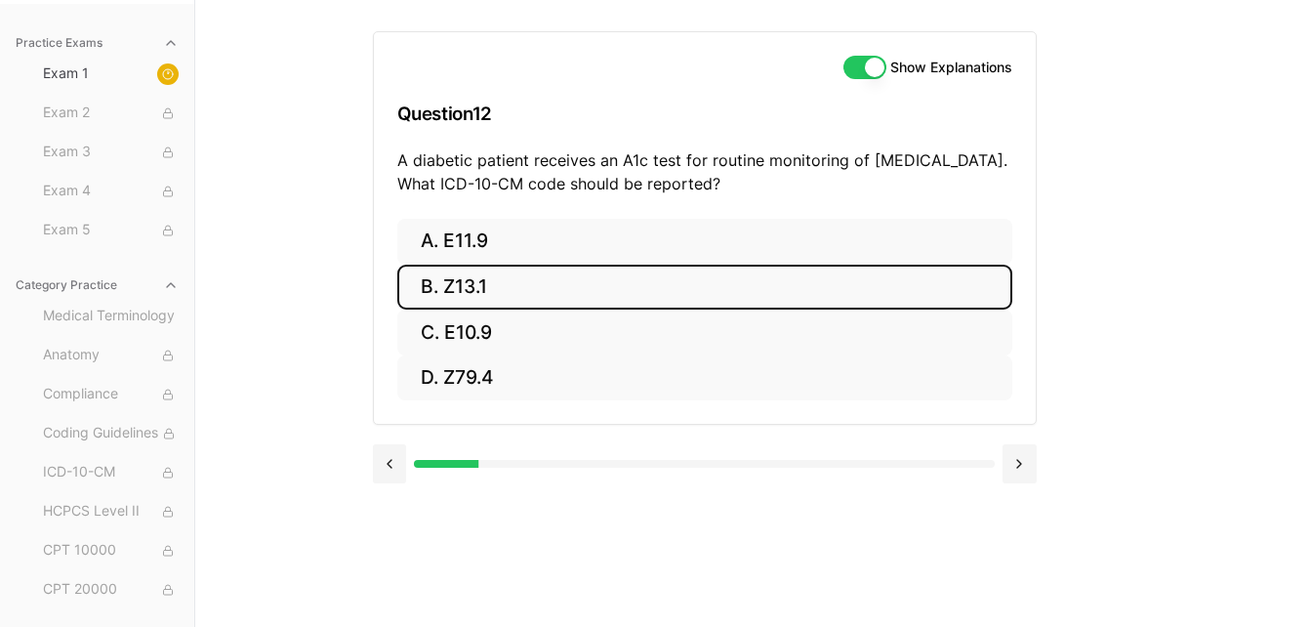
click at [467, 286] on button "B. Z13.1" at bounding box center [704, 288] width 615 height 46
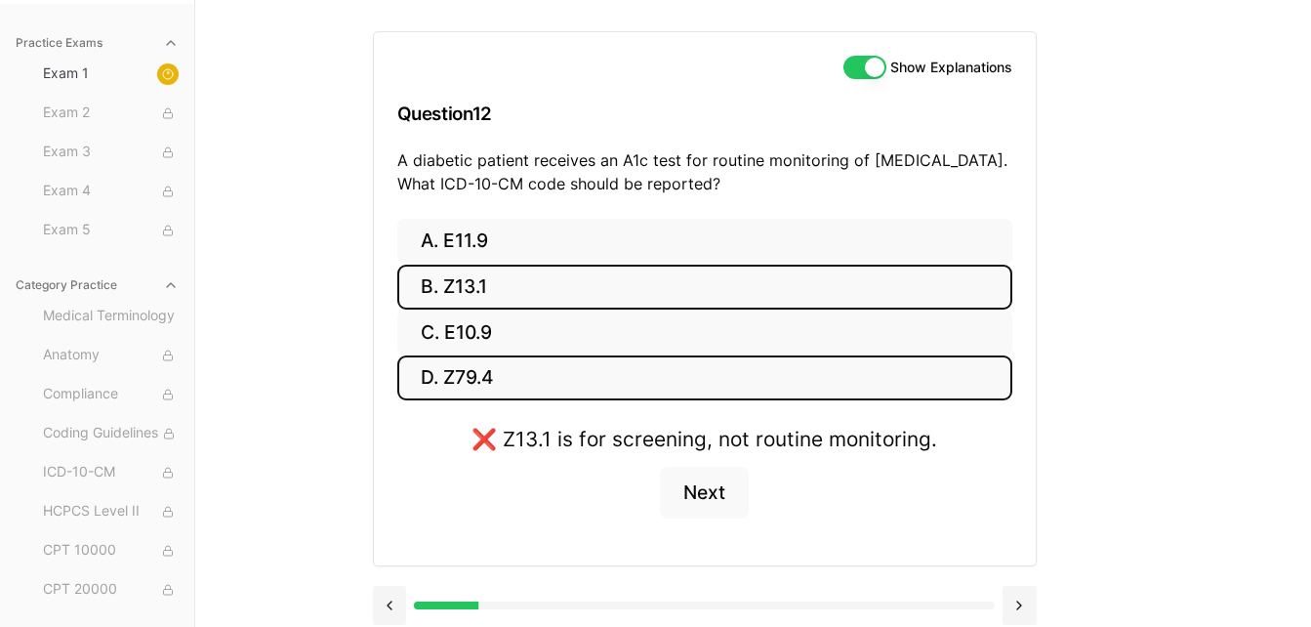
click at [485, 393] on button "D. Z79.4" at bounding box center [704, 378] width 615 height 46
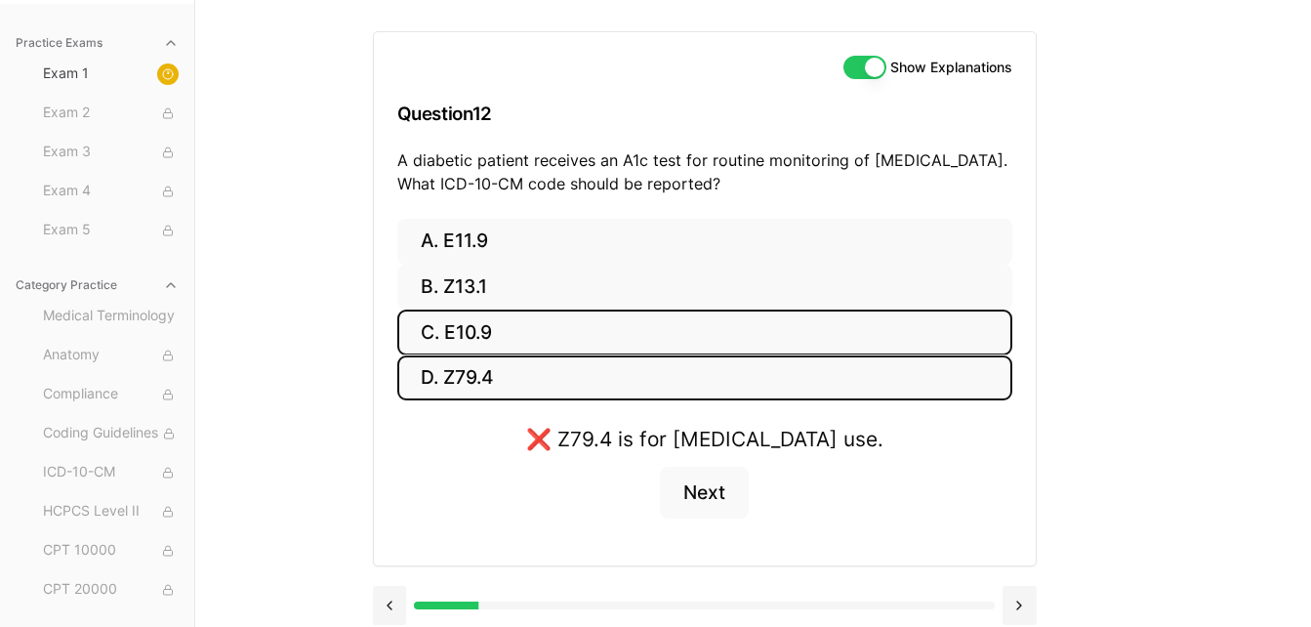
click at [483, 326] on button "C. E10.9" at bounding box center [704, 333] width 615 height 46
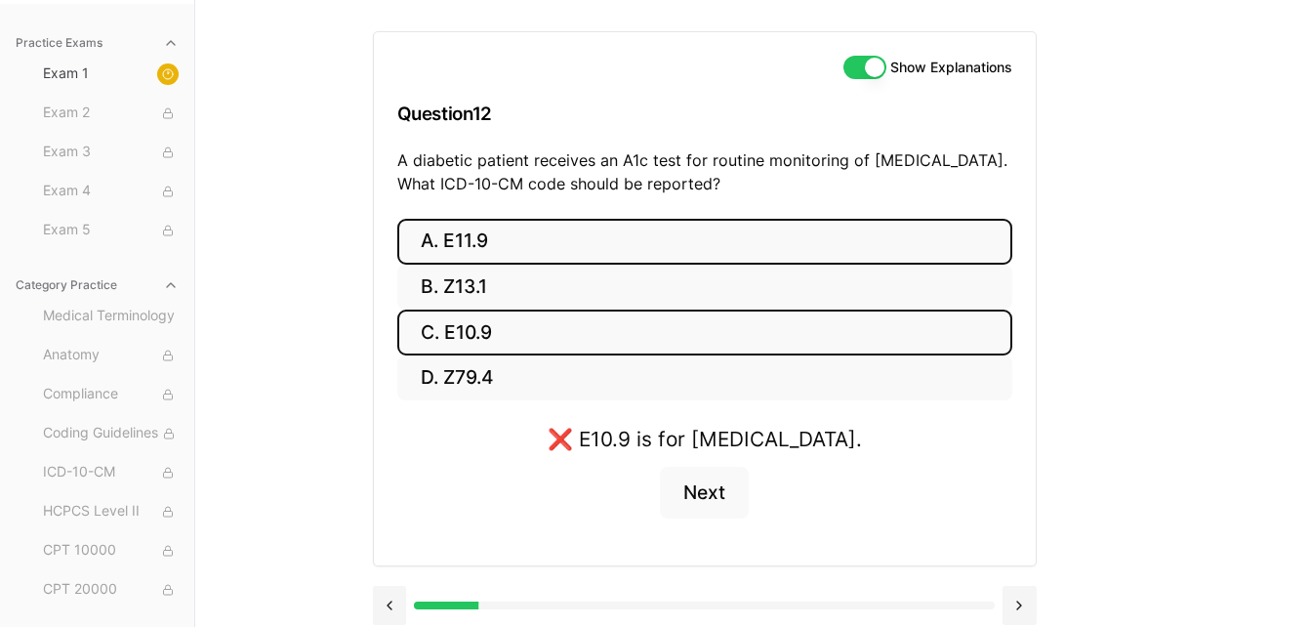
click at [477, 235] on button "A. E11.9" at bounding box center [704, 242] width 615 height 46
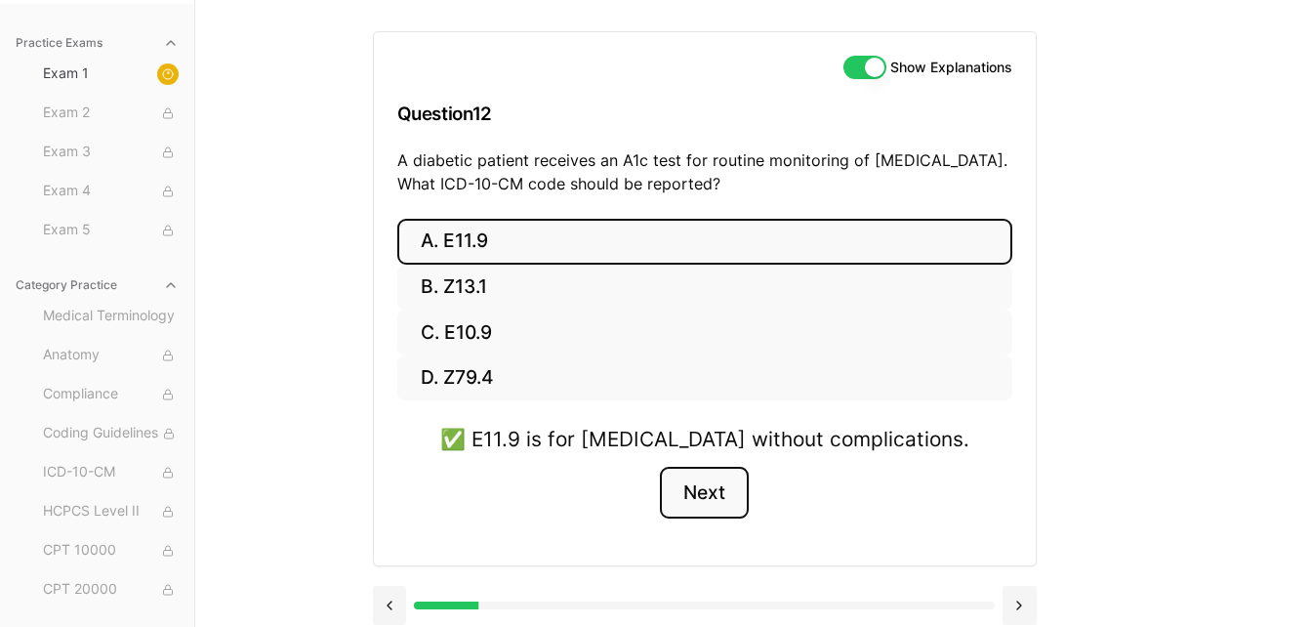
click at [708, 483] on button "Next" at bounding box center [704, 493] width 89 height 53
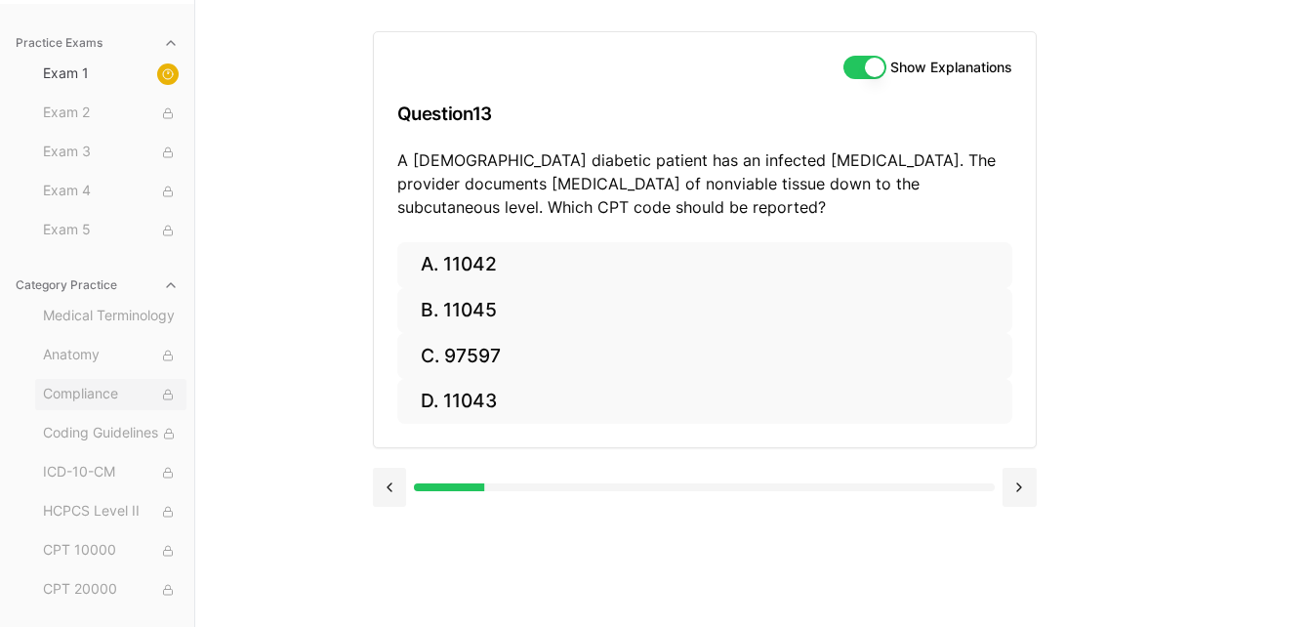
click at [89, 394] on span "Compliance" at bounding box center [111, 394] width 136 height 21
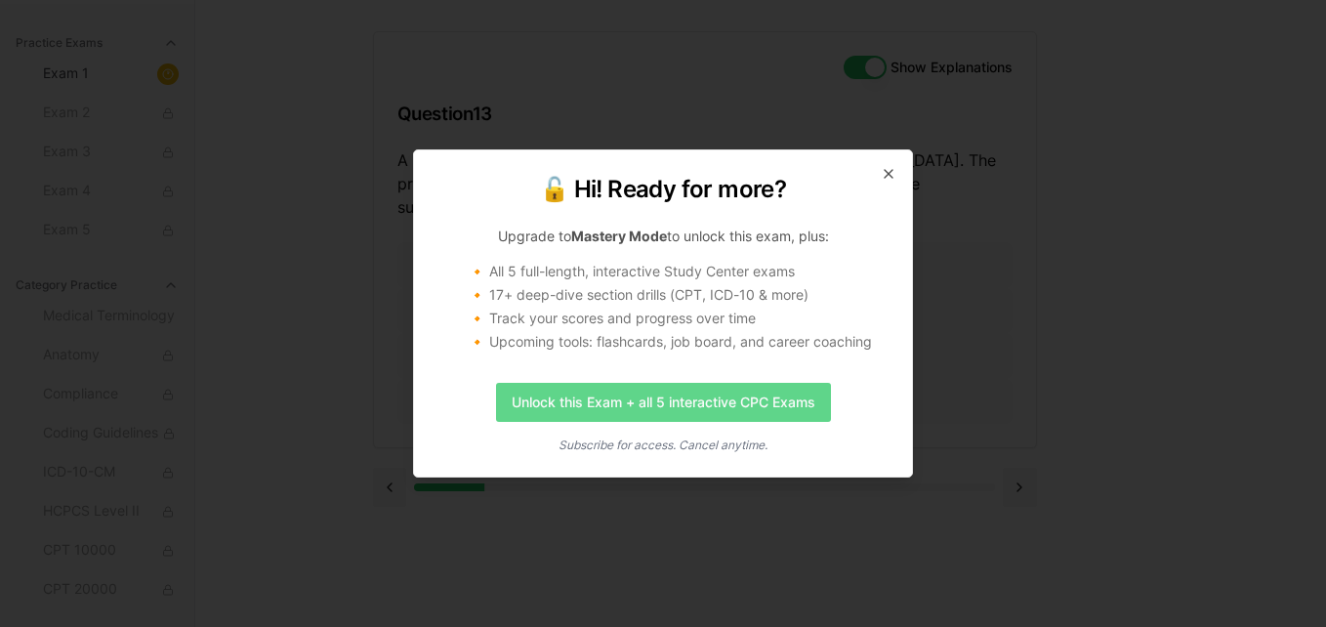
click at [698, 403] on link "Unlock this Exam + all 5 interactive CPC Exams" at bounding box center [663, 402] width 335 height 39
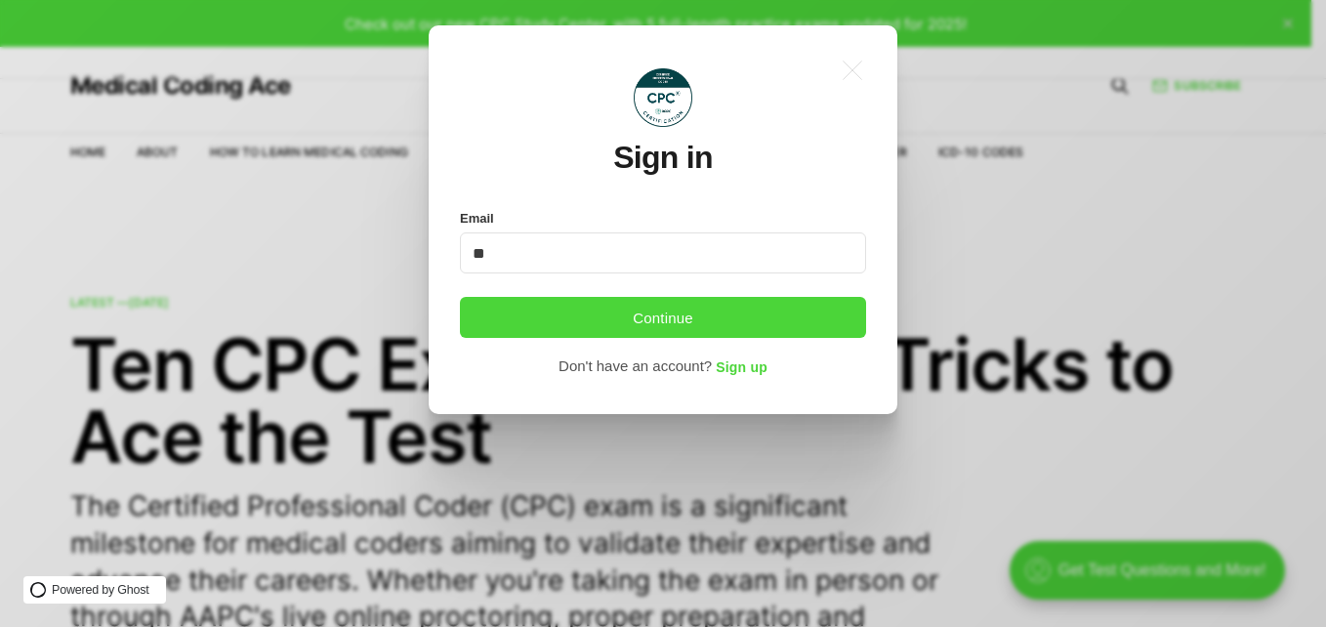
type input "*"
type input "**"
